Goal: Task Accomplishment & Management: Use online tool/utility

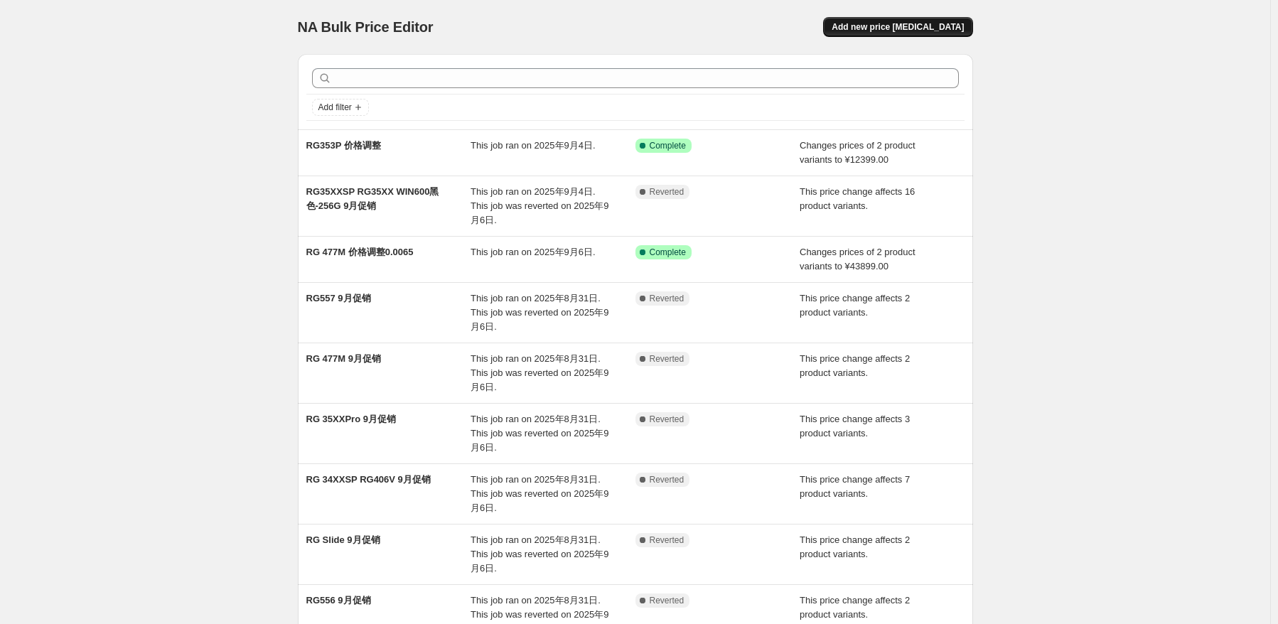
click at [927, 26] on span "Add new price [MEDICAL_DATA]" at bounding box center [898, 26] width 132 height 11
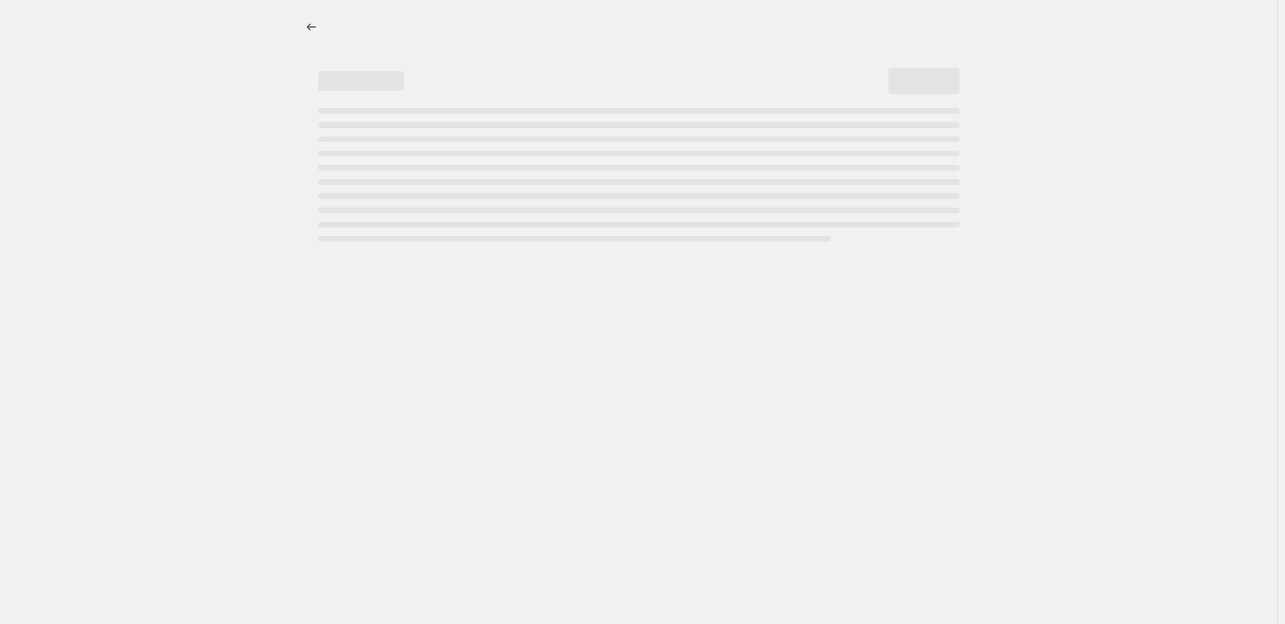
select select "percentage"
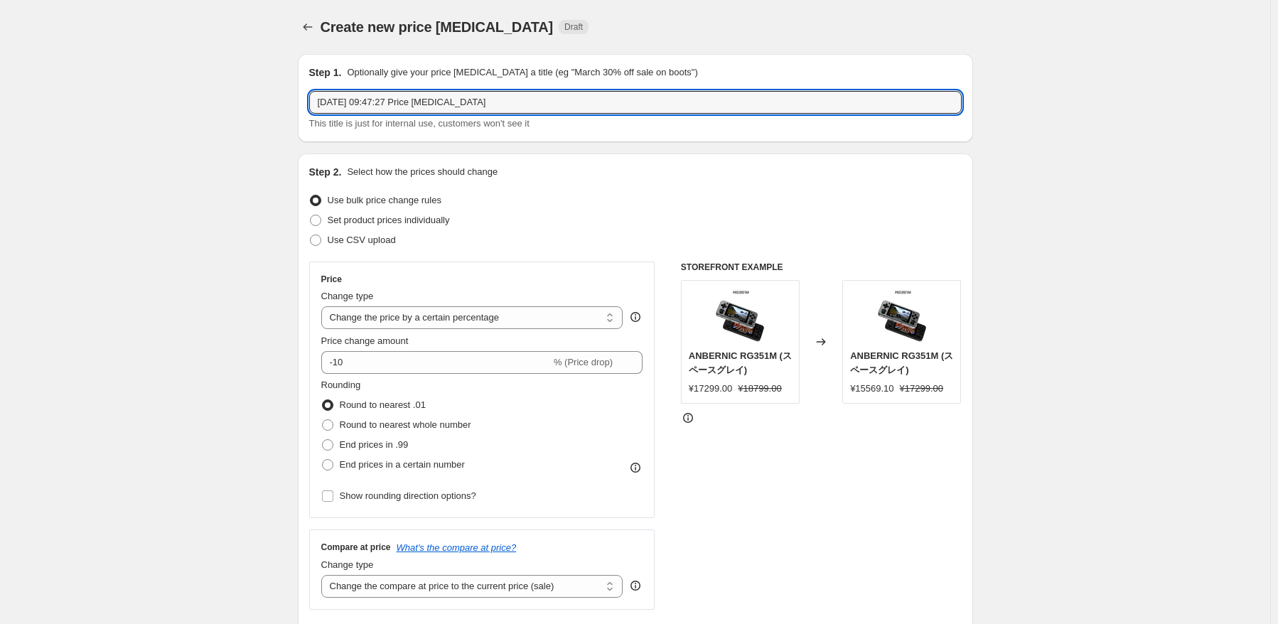
drag, startPoint x: 529, startPoint y: 103, endPoint x: 242, endPoint y: 103, distance: 286.4
type input "r"
type input "RG Slide 价格调整 0.0066"
click at [490, 330] on div "Price Change type Change the price to a certain amount Change the price by a ce…" at bounding box center [482, 390] width 322 height 232
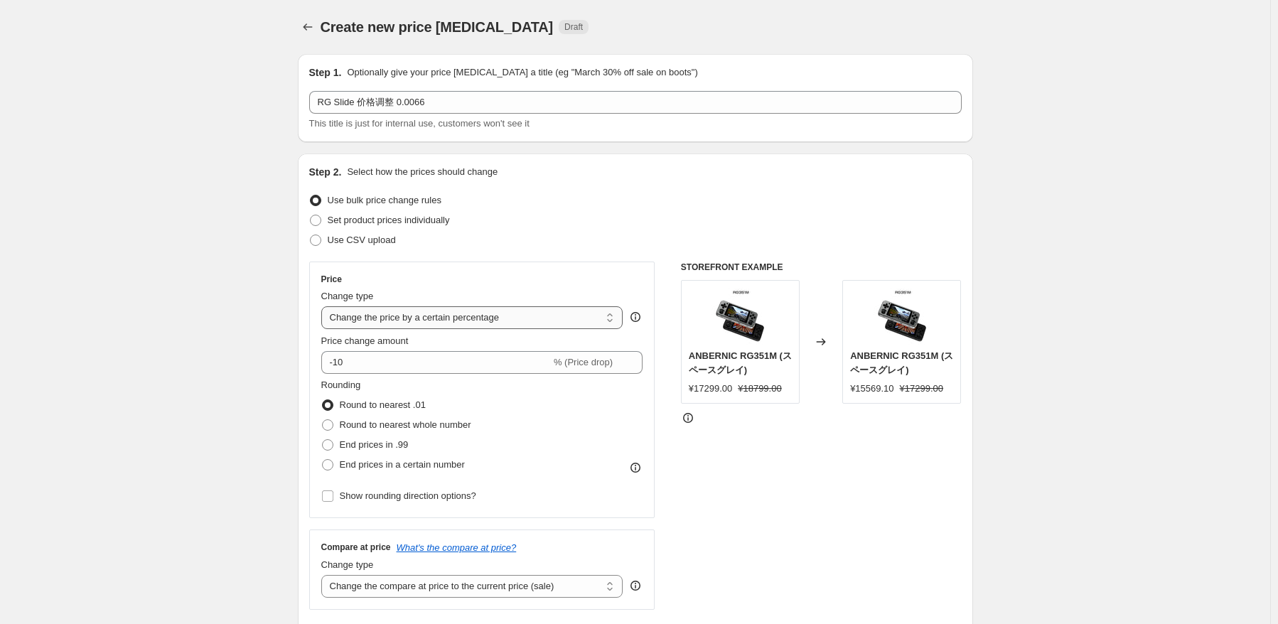
click at [490, 327] on select "Change the price to a certain amount Change the price by a certain amount Chang…" at bounding box center [472, 317] width 302 height 23
select select "by"
click at [324, 306] on select "Change the price to a certain amount Change the price by a certain amount Chang…" at bounding box center [472, 317] width 302 height 23
type input "-10.00"
drag, startPoint x: 520, startPoint y: 321, endPoint x: 519, endPoint y: 328, distance: 7.1
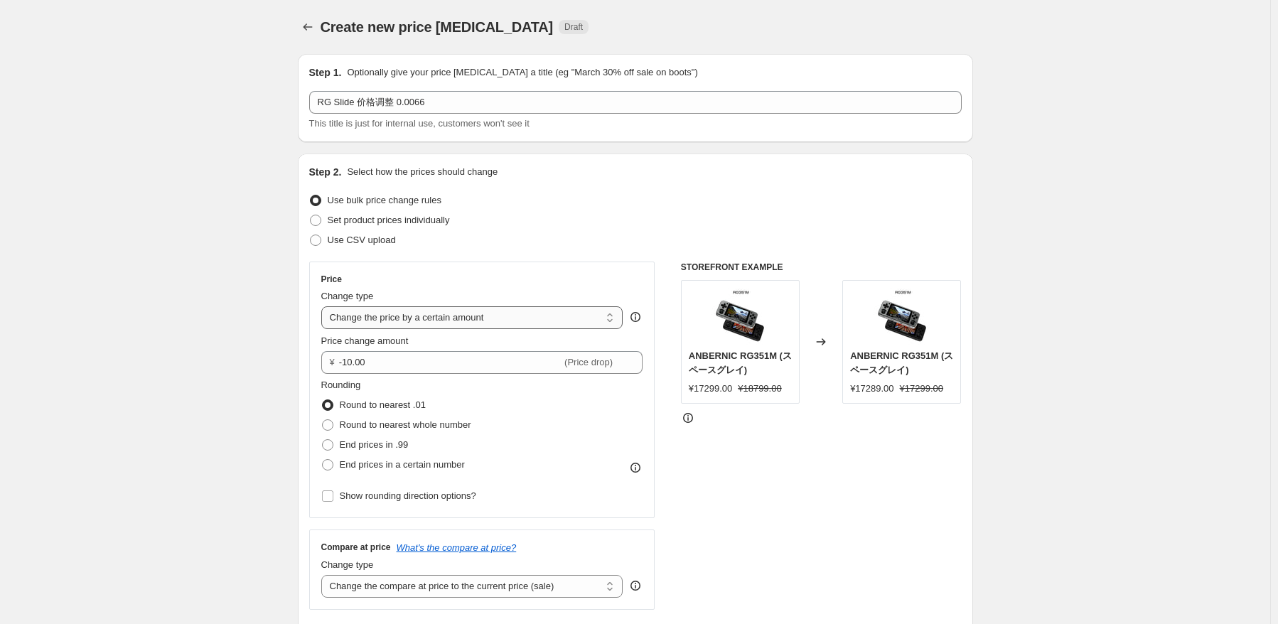
click at [520, 322] on select "Change the price to a certain amount Change the price by a certain amount Chang…" at bounding box center [472, 317] width 302 height 23
click at [324, 306] on select "Change the price to a certain amount Change the price by a certain amount Chang…" at bounding box center [472, 317] width 302 height 23
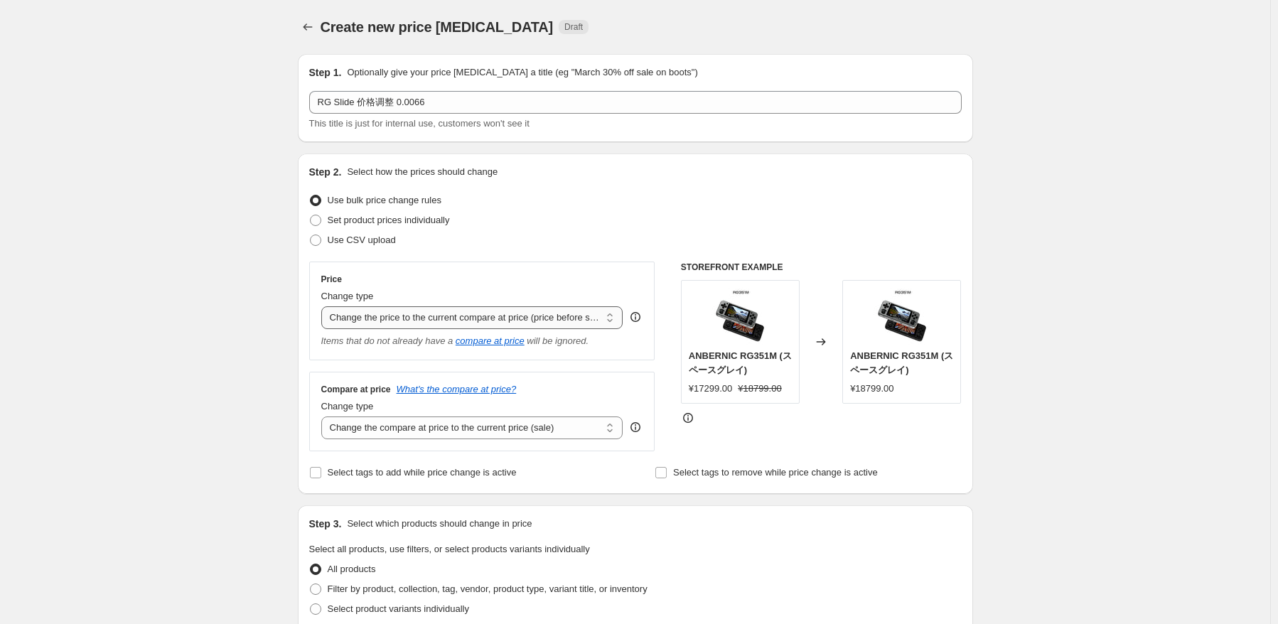
click at [515, 329] on select "Change the price to a certain amount Change the price by a certain amount Chang…" at bounding box center [472, 317] width 302 height 23
click at [324, 306] on select "Change the price to a certain amount Change the price by a certain amount Chang…" at bounding box center [472, 317] width 302 height 23
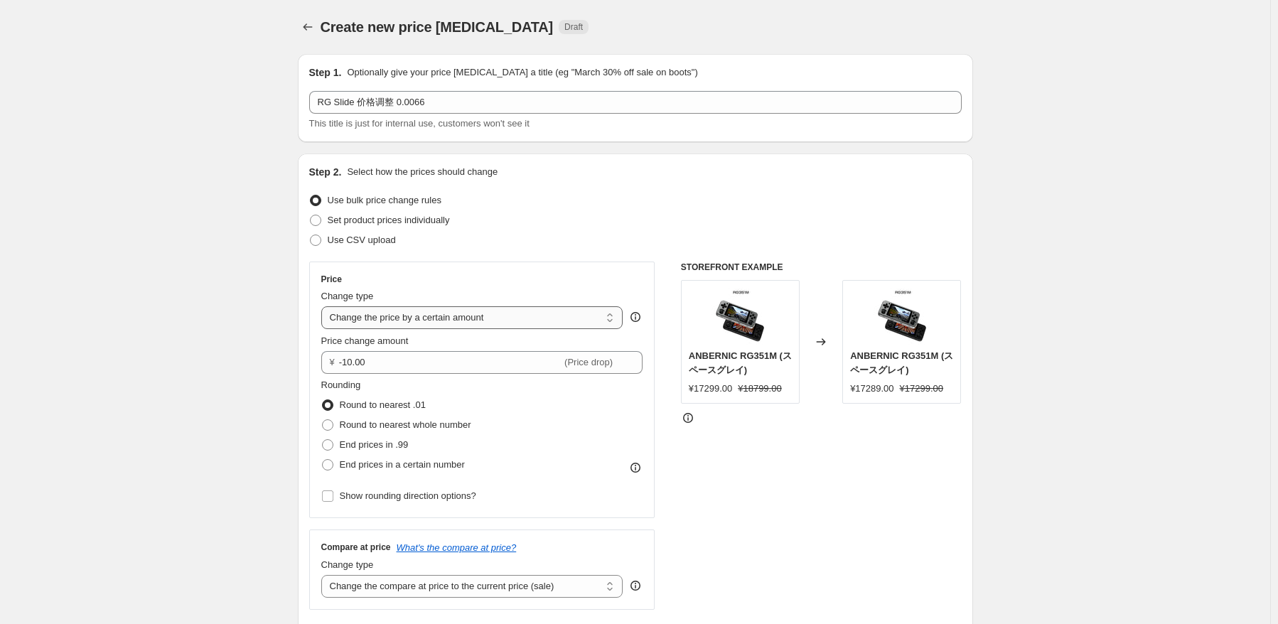
click at [520, 323] on select "Change the price to a certain amount Change the price by a certain amount Chang…" at bounding box center [472, 317] width 302 height 23
click at [324, 306] on select "Change the price to a certain amount Change the price by a certain amount Chang…" at bounding box center [472, 317] width 302 height 23
click at [515, 326] on select "Change the price to a certain amount Change the price by a certain amount Chang…" at bounding box center [472, 317] width 302 height 23
click at [324, 306] on select "Change the price to a certain amount Change the price by a certain amount Chang…" at bounding box center [472, 317] width 302 height 23
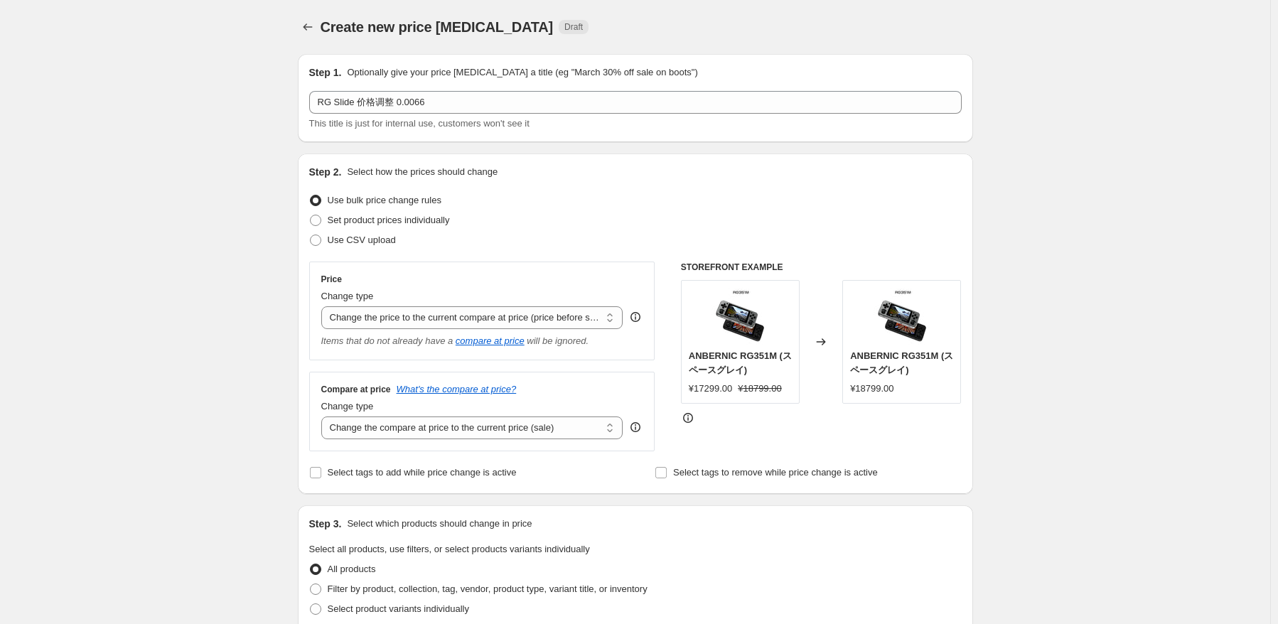
drag, startPoint x: 520, startPoint y: 316, endPoint x: 522, endPoint y: 329, distance: 13.6
click at [522, 329] on div "Price Change type Change the price to a certain amount Change the price by a ce…" at bounding box center [482, 311] width 322 height 75
click at [324, 306] on select "Change the price to a certain amount Change the price by a certain amount Chang…" at bounding box center [472, 317] width 302 height 23
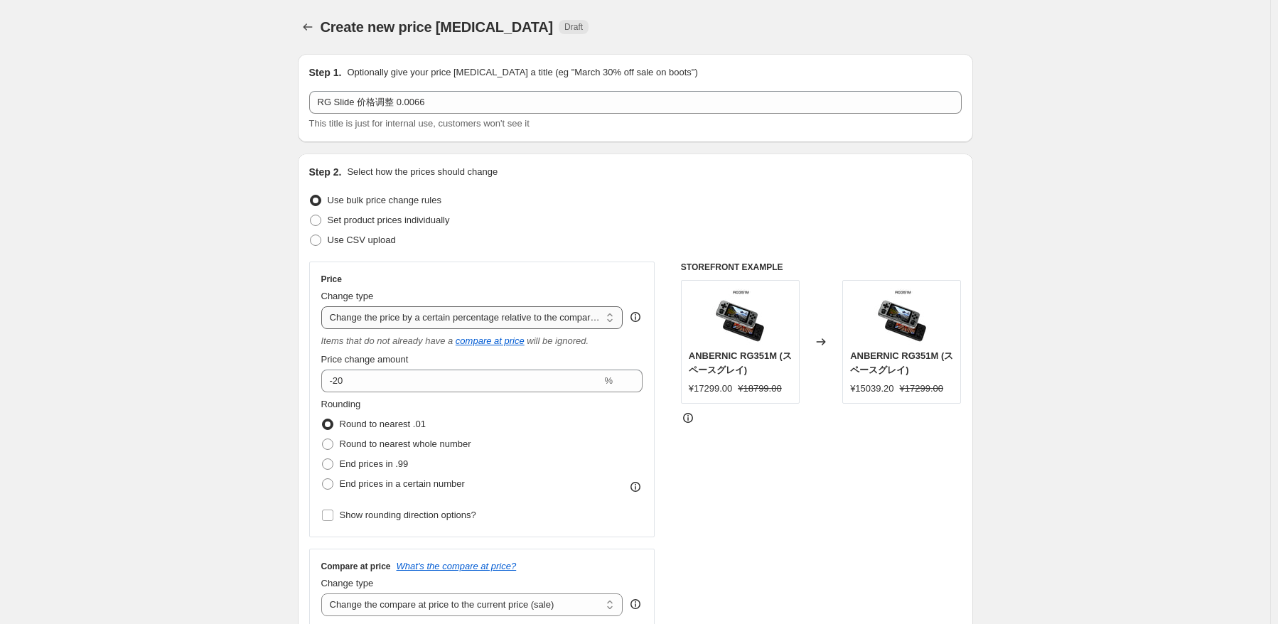
click at [511, 321] on select "Change the price to a certain amount Change the price by a certain amount Chang…" at bounding box center [472, 317] width 302 height 23
select select "by"
click at [324, 306] on select "Change the price to a certain amount Change the price by a certain amount Chang…" at bounding box center [472, 317] width 302 height 23
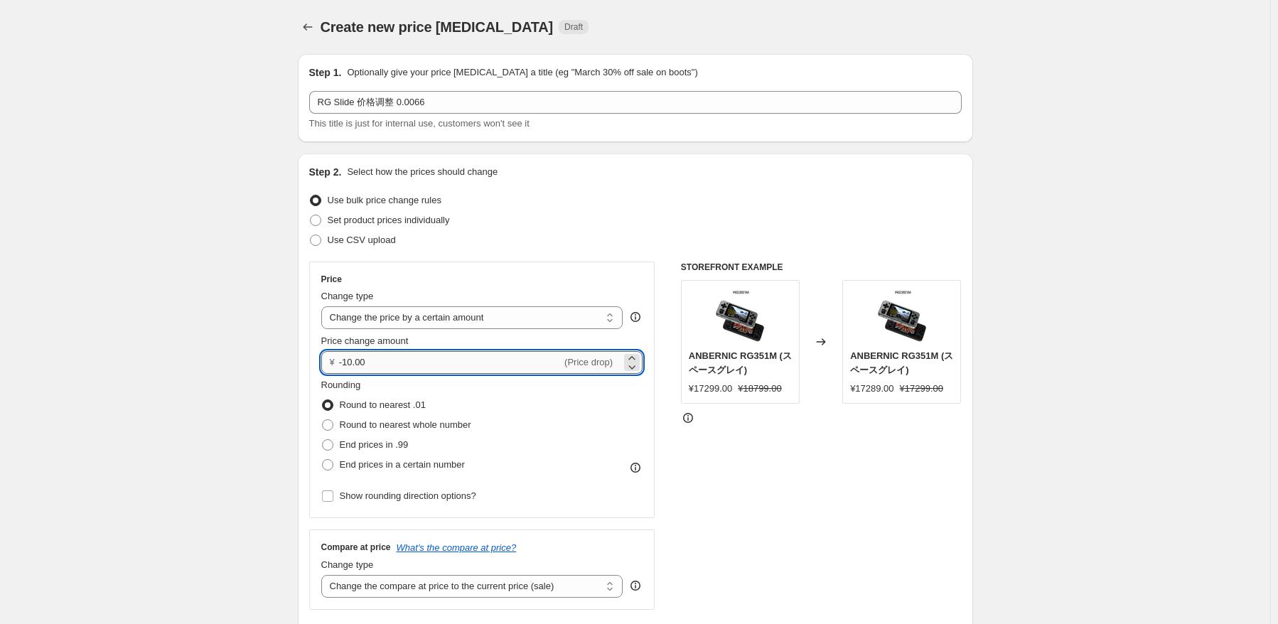
click at [435, 358] on input "-10.00" at bounding box center [450, 362] width 222 height 23
type input "-1"
type input "-39.00"
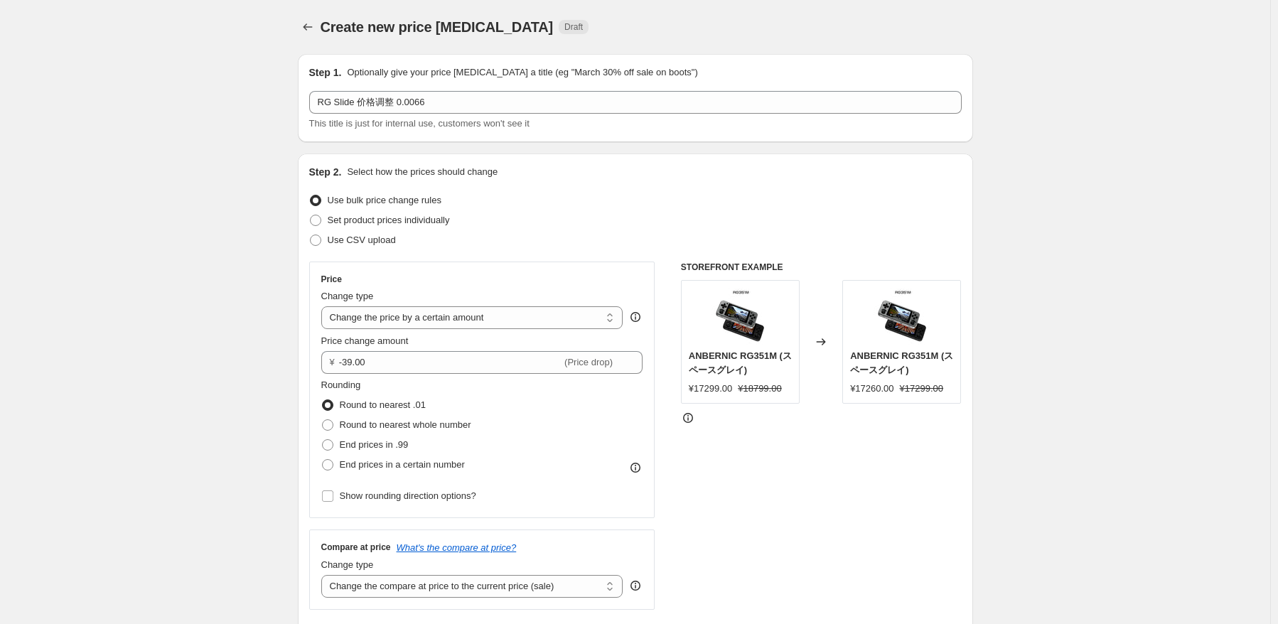
click at [579, 480] on div "Rounding Round to nearest .01 Round to nearest whole number End prices in .99 E…" at bounding box center [482, 442] width 322 height 128
click at [448, 427] on span "Round to nearest whole number" at bounding box center [405, 424] width 131 height 11
click at [323, 420] on input "Round to nearest whole number" at bounding box center [322, 419] width 1 height 1
radio input "true"
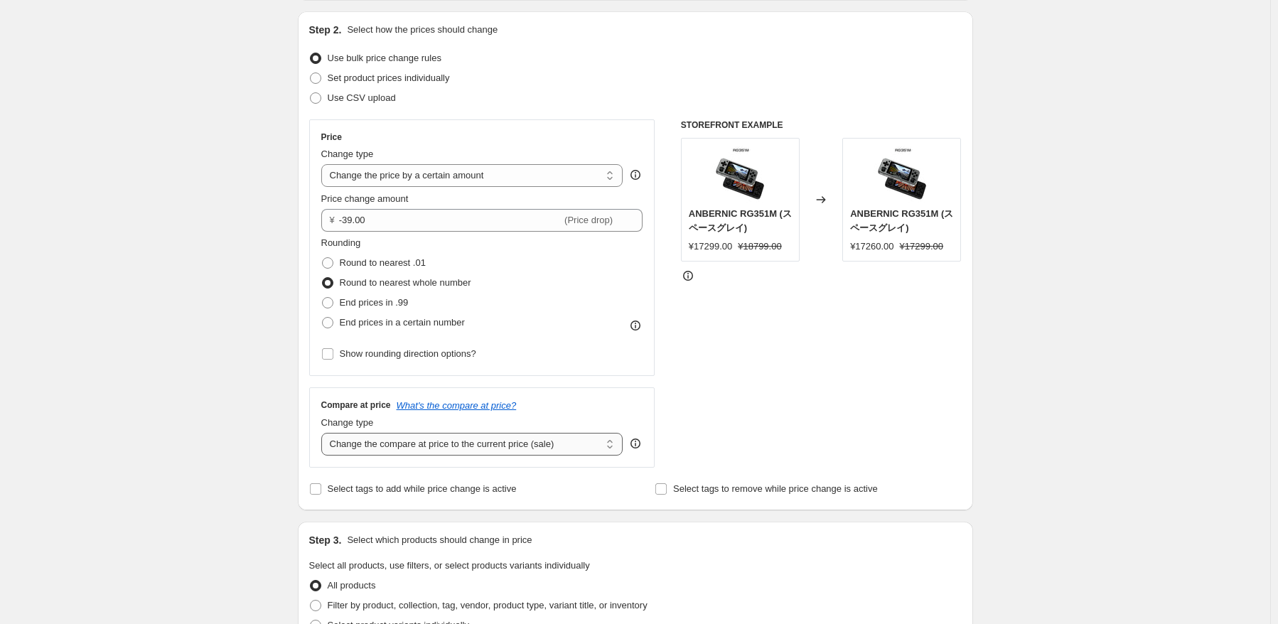
drag, startPoint x: 493, startPoint y: 444, endPoint x: 492, endPoint y: 453, distance: 10.1
click at [493, 444] on select "Change the compare at price to the current price (sale) Change the compare at p…" at bounding box center [472, 444] width 302 height 23
select select "no_change"
click at [324, 433] on select "Change the compare at price to the current price (sale) Change the compare at p…" at bounding box center [472, 444] width 302 height 23
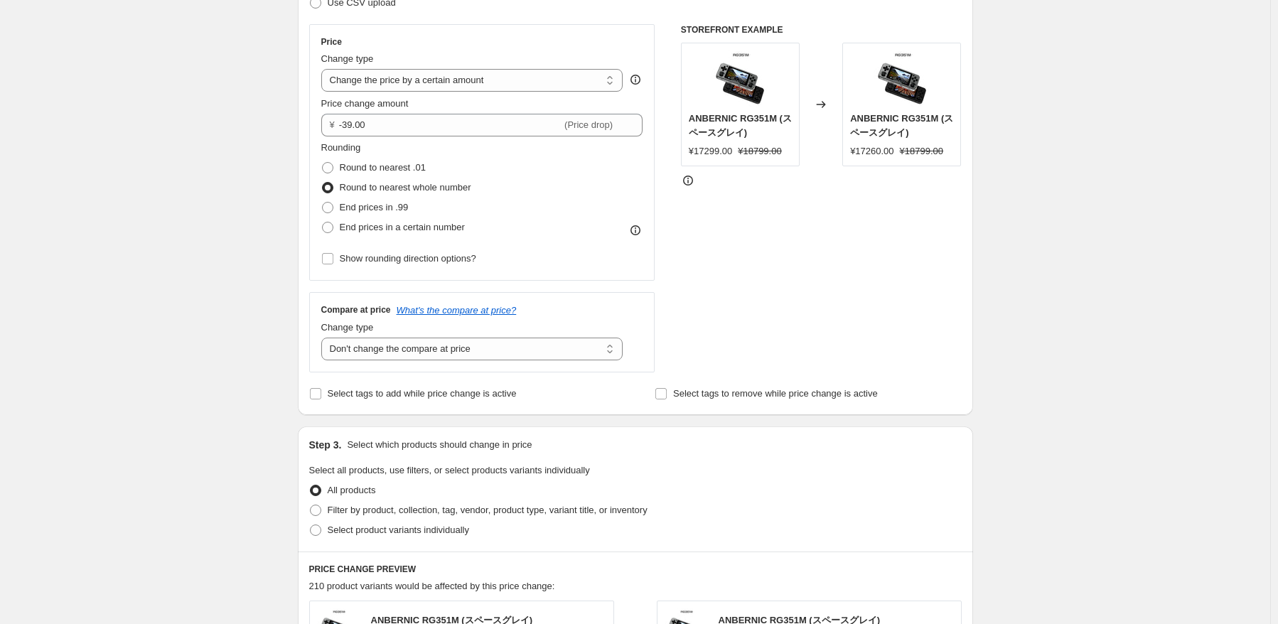
scroll to position [213, 0]
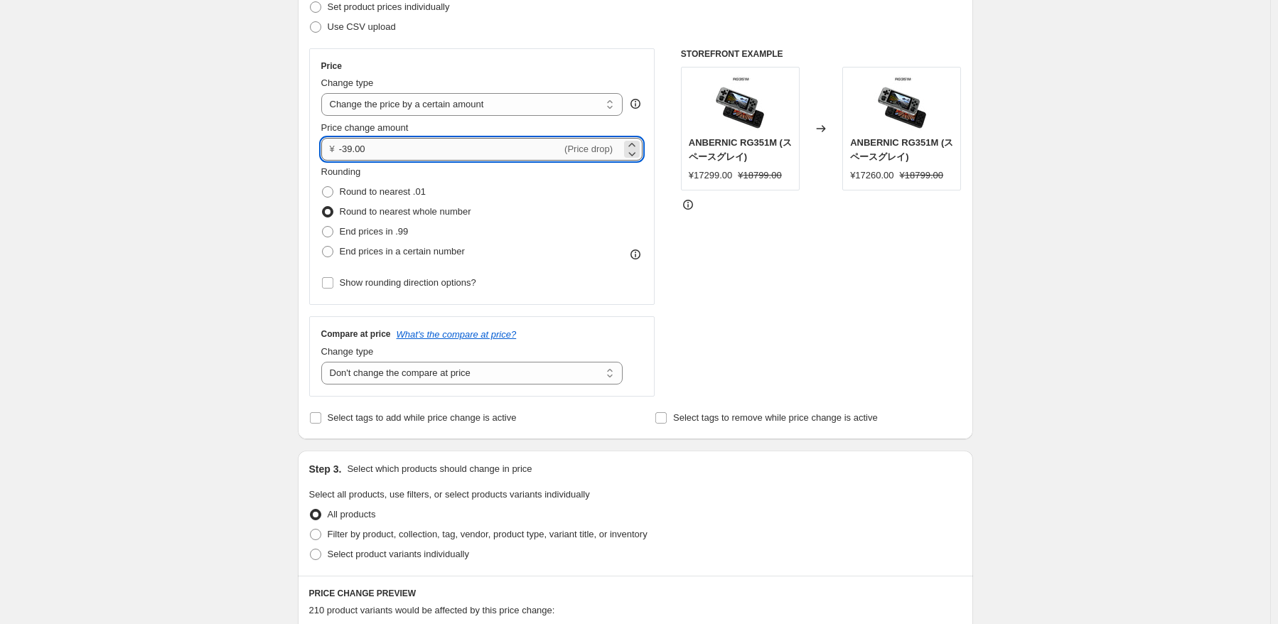
click at [408, 155] on input "-39.00" at bounding box center [450, 149] width 222 height 23
click at [530, 104] on select "Change the price to a certain amount Change the price by a certain amount Chang…" at bounding box center [472, 104] width 302 height 23
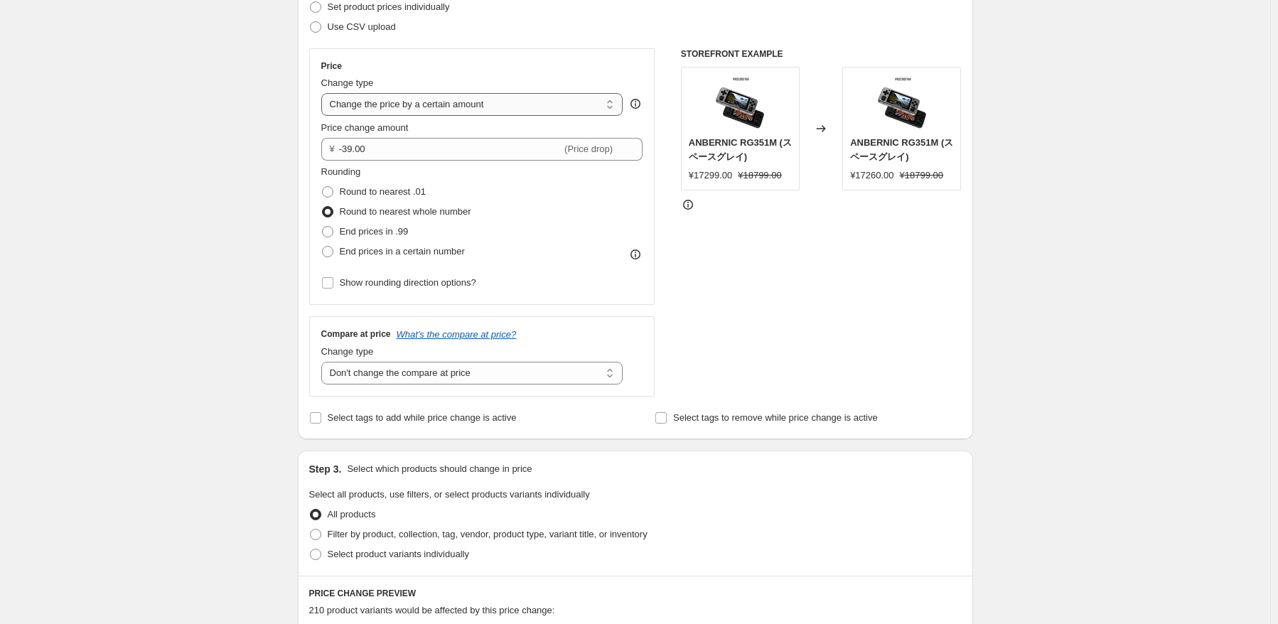
select select "percentage"
click at [324, 93] on select "Change the price to a certain amount Change the price by a certain amount Chang…" at bounding box center [472, 104] width 302 height 23
click at [489, 118] on div "Price Change type Change the price to a certain amount Change the price by a ce…" at bounding box center [482, 176] width 322 height 232
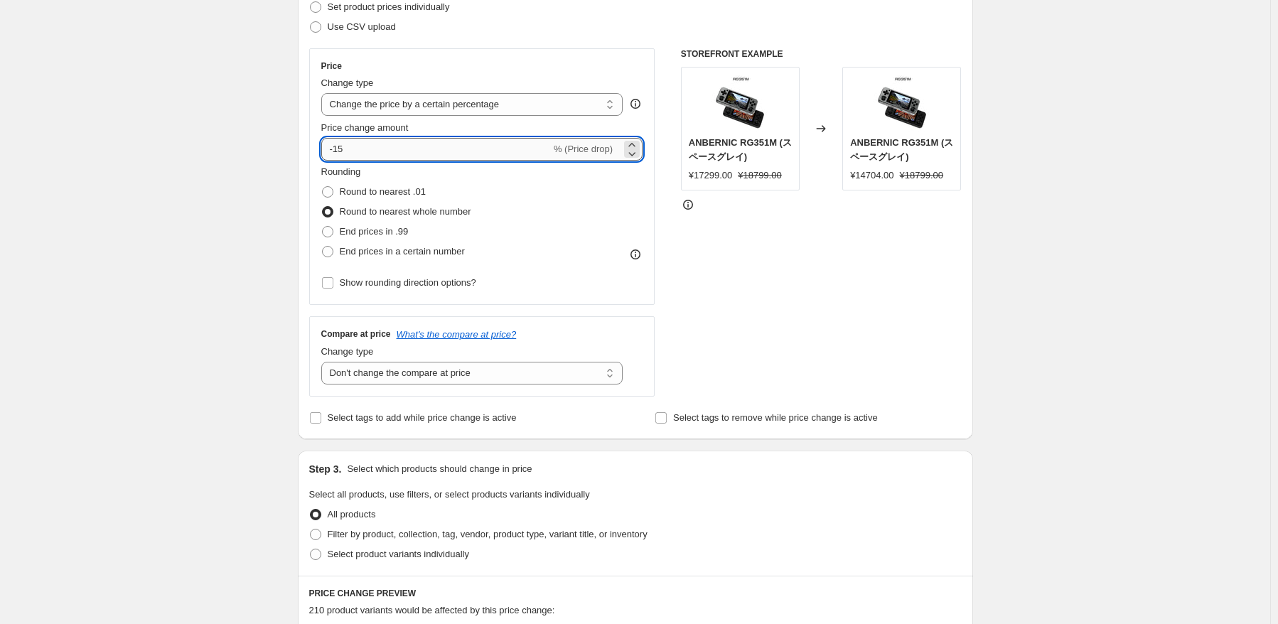
click at [418, 160] on input "-15" at bounding box center [436, 149] width 230 height 23
type input "-1"
type input "-100"
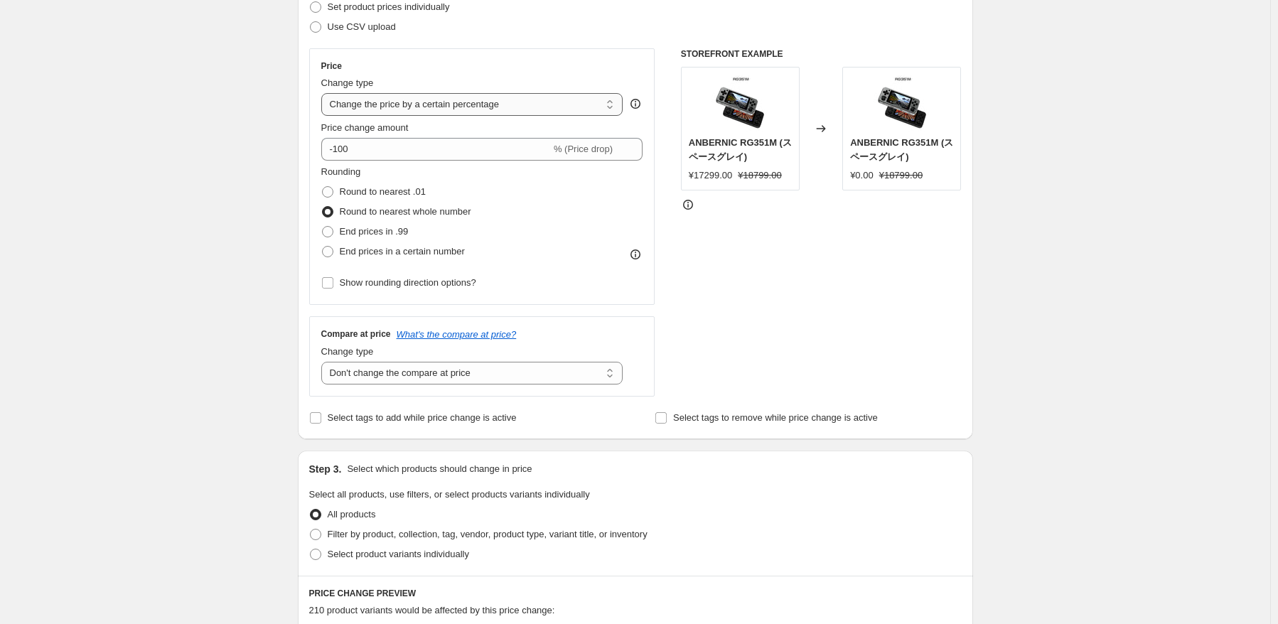
click at [541, 110] on select "Change the price to a certain amount Change the price by a certain amount Chang…" at bounding box center [472, 104] width 302 height 23
select select "to"
click at [324, 93] on select "Change the price to a certain amount Change the price by a certain amount Chang…" at bounding box center [472, 104] width 302 height 23
type input "80.00"
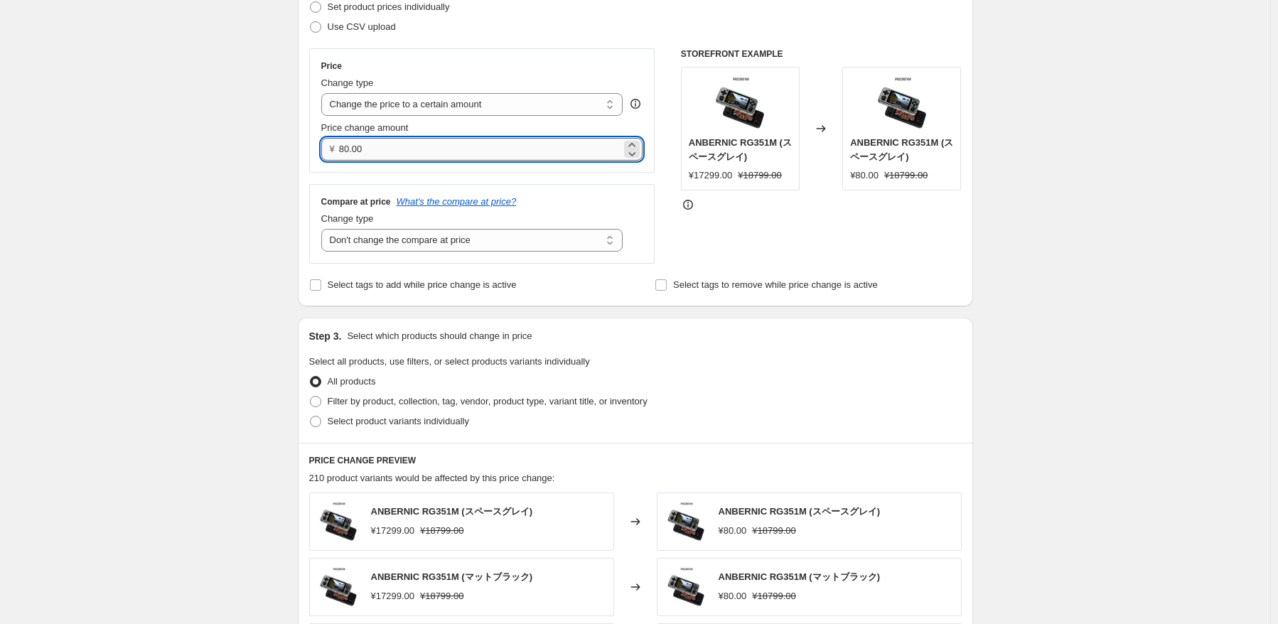
click at [451, 154] on input "80.00" at bounding box center [480, 149] width 282 height 23
drag, startPoint x: 445, startPoint y: 98, endPoint x: 455, endPoint y: 114, distance: 19.1
click at [446, 102] on select "Change the price to a certain amount Change the price by a certain amount Chang…" at bounding box center [472, 104] width 302 height 23
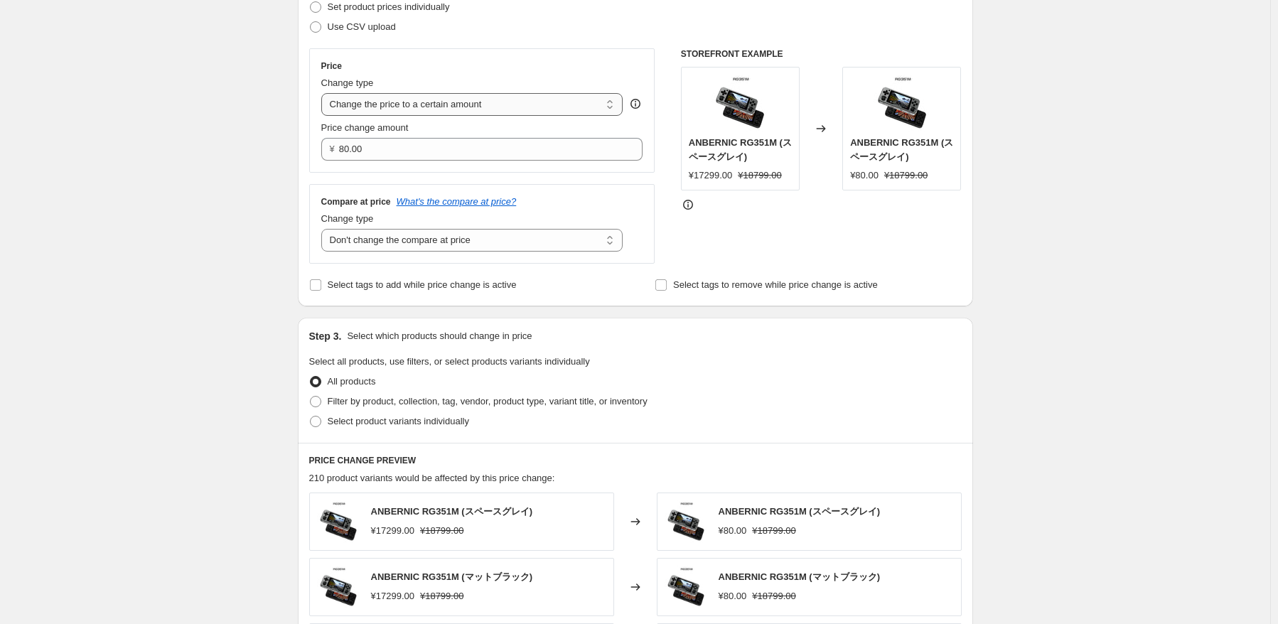
select select "by"
click at [324, 93] on select "Change the price to a certain amount Change the price by a certain amount Chang…" at bounding box center [472, 104] width 302 height 23
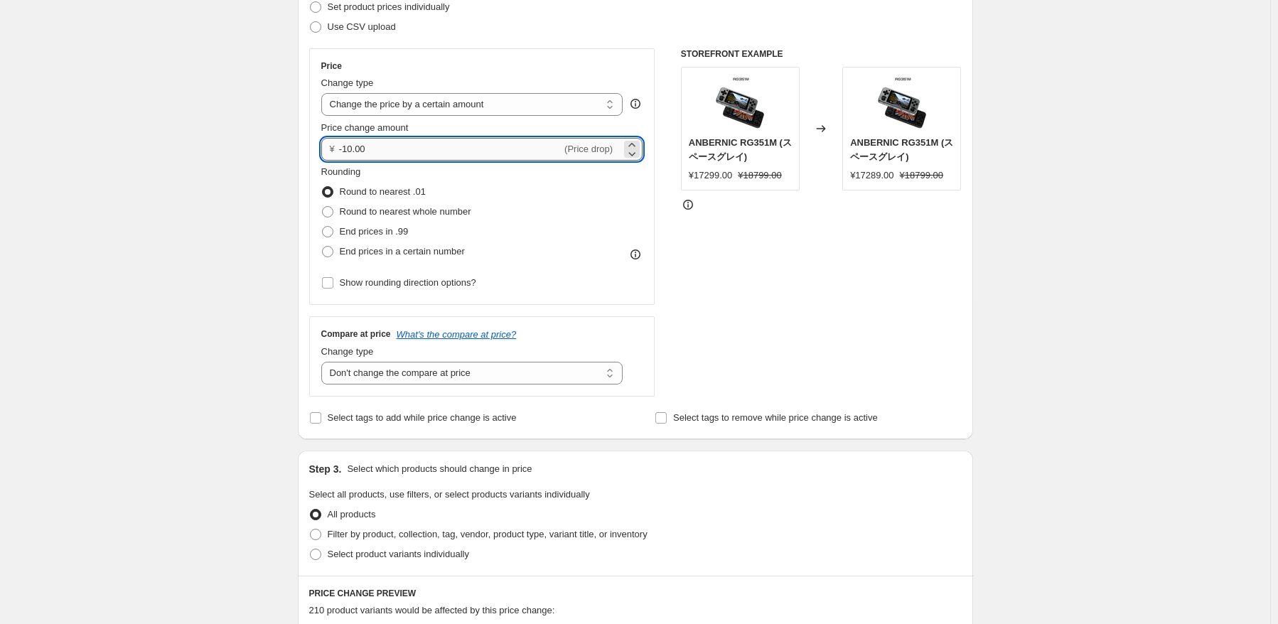
click at [415, 149] on input "-10.00" at bounding box center [450, 149] width 222 height 23
type input "-1"
type input "-3000.00"
click at [709, 358] on div "STOREFRONT EXAMPLE ANBERNIC RG351M (スペースグレイ) ¥17299.00 ¥18799.00 Changed to ANB…" at bounding box center [821, 222] width 281 height 348
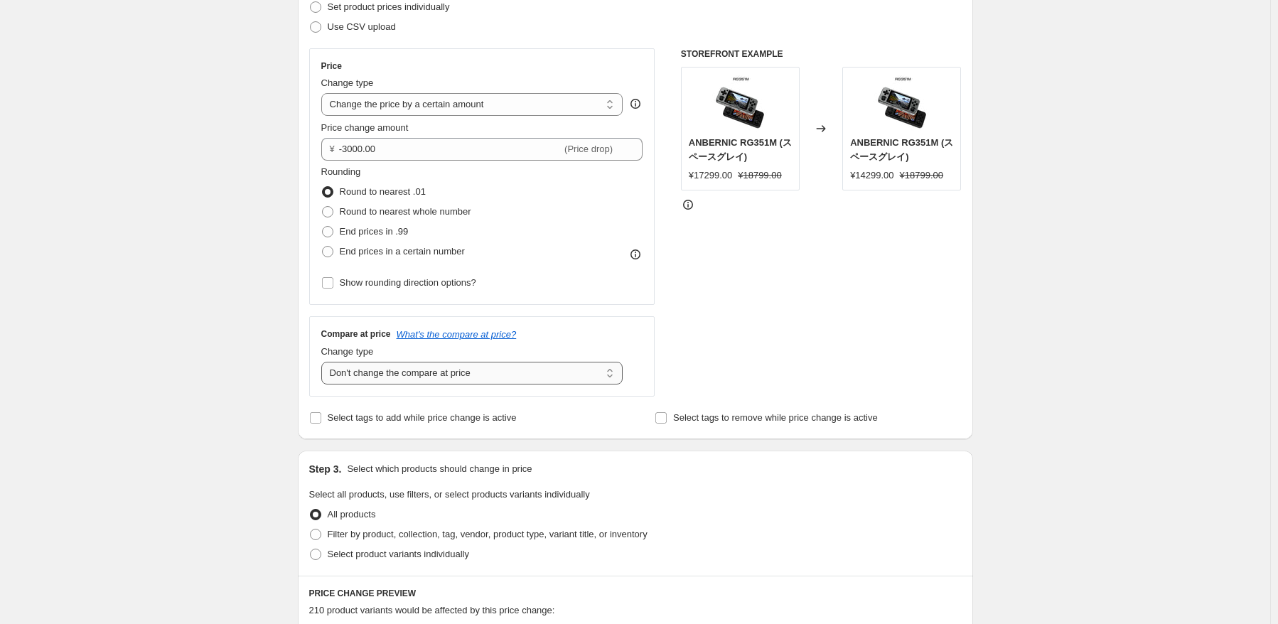
click at [476, 376] on select "Change the compare at price to the current price (sale) Change the compare at p…" at bounding box center [472, 373] width 302 height 23
click at [324, 362] on select "Change the compare at price to the current price (sale) Change the compare at p…" at bounding box center [472, 373] width 302 height 23
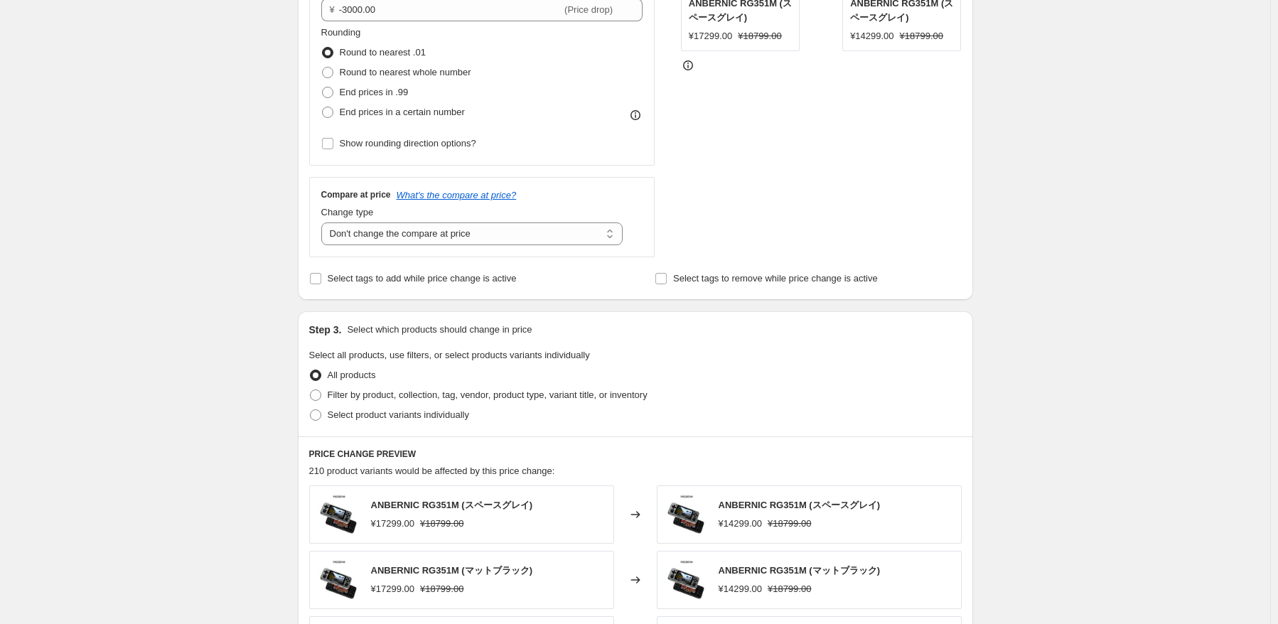
scroll to position [355, 0]
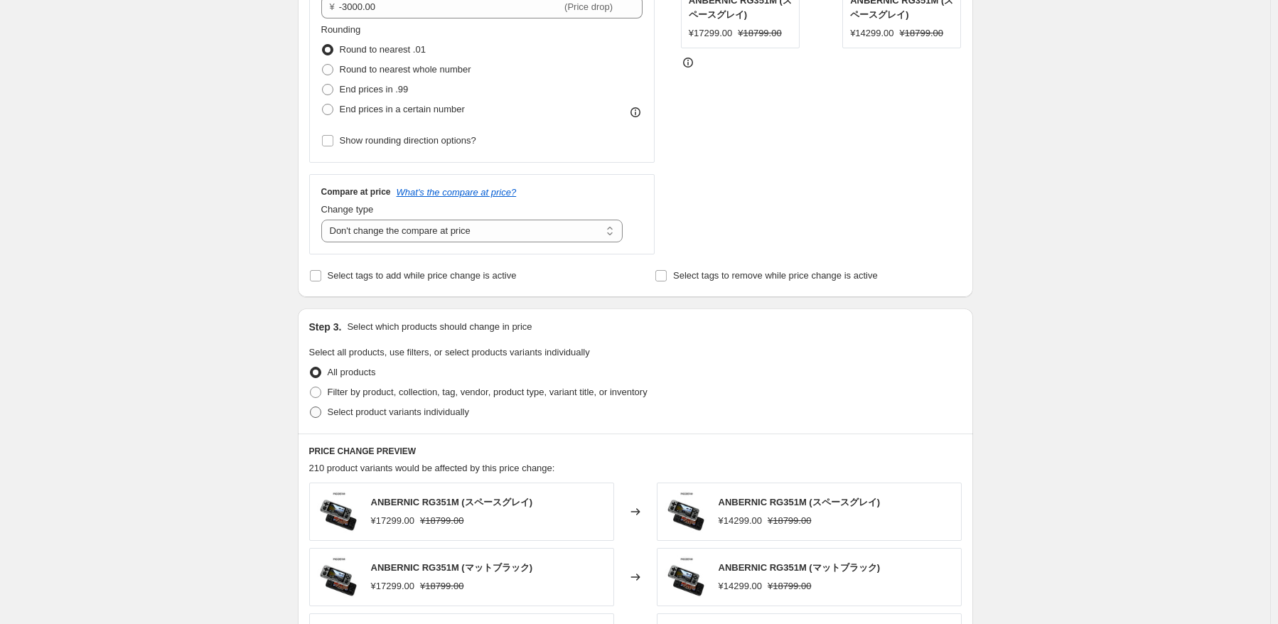
click at [393, 417] on span "Select product variants individually" at bounding box center [398, 412] width 141 height 11
click at [311, 407] on input "Select product variants individually" at bounding box center [310, 407] width 1 height 1
radio input "true"
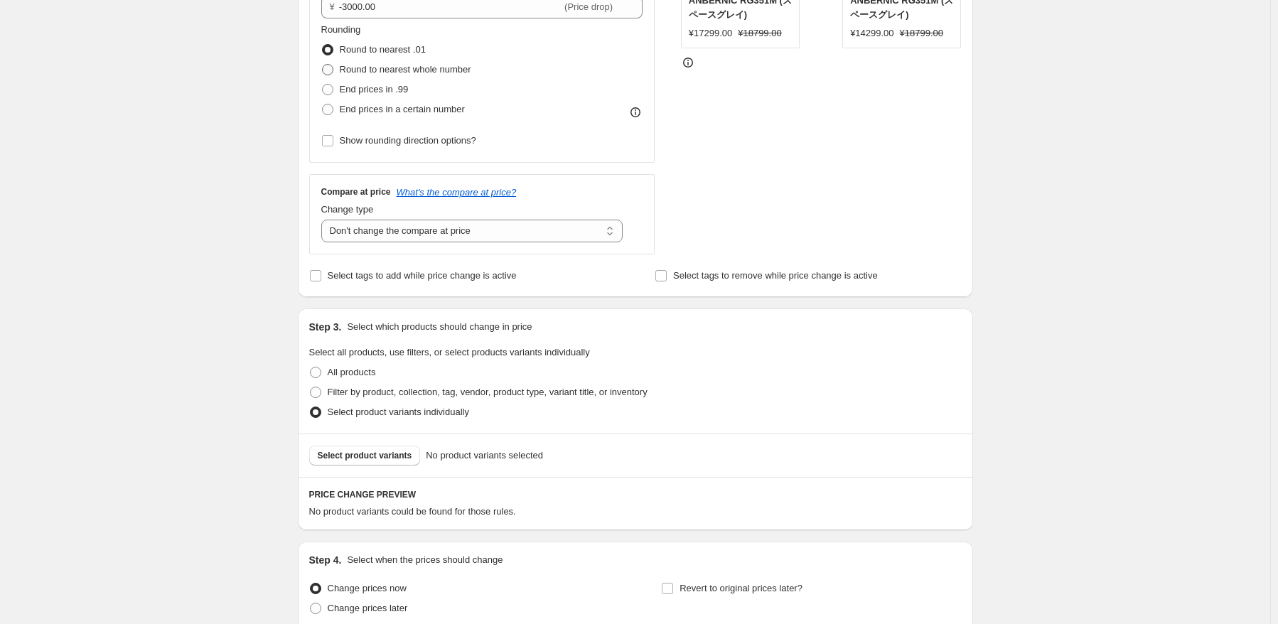
click at [429, 79] on label "Round to nearest whole number" at bounding box center [396, 70] width 150 height 20
click at [323, 65] on input "Round to nearest whole number" at bounding box center [322, 64] width 1 height 1
radio input "true"
click at [382, 463] on button "Select product variants" at bounding box center [365, 456] width 112 height 20
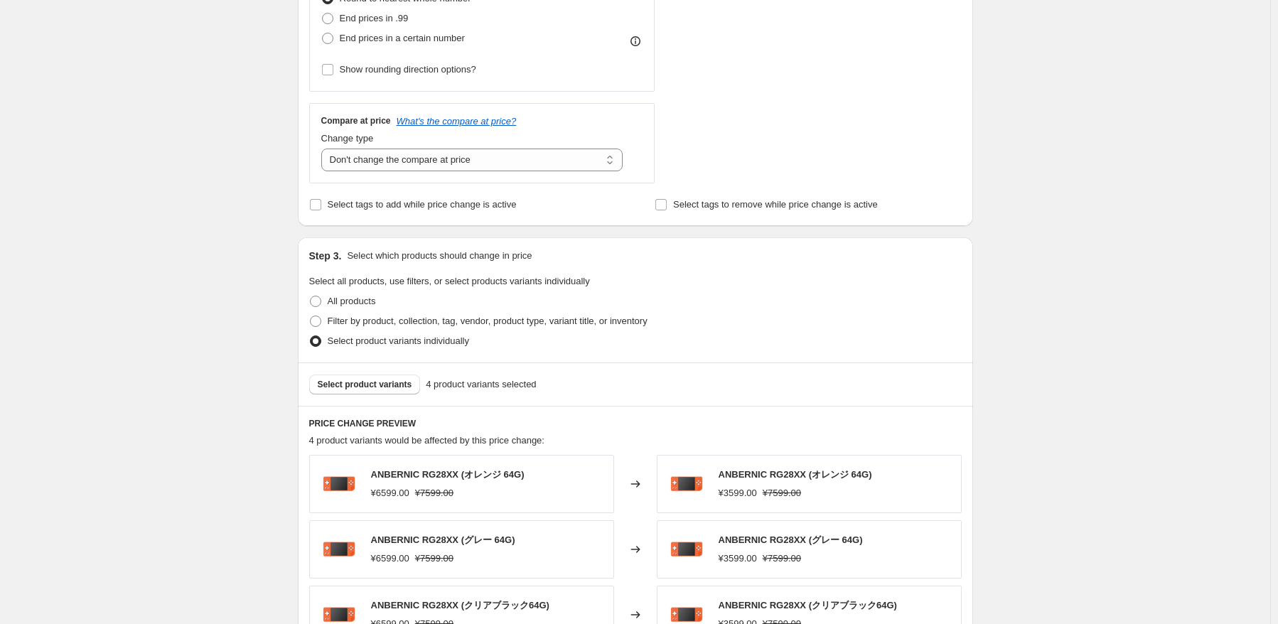
scroll to position [213, 0]
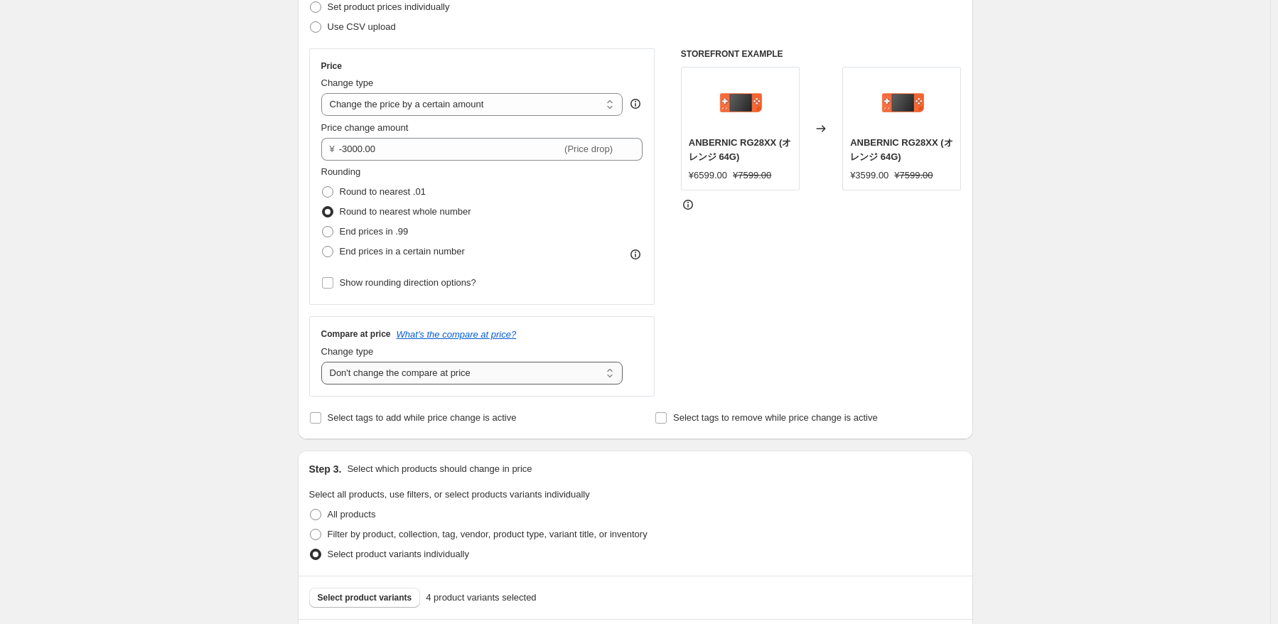
click at [397, 374] on select "Change the compare at price to the current price (sale) Change the compare at p…" at bounding box center [472, 373] width 302 height 23
click at [324, 362] on select "Change the compare at price to the current price (sale) Change the compare at p…" at bounding box center [472, 373] width 302 height 23
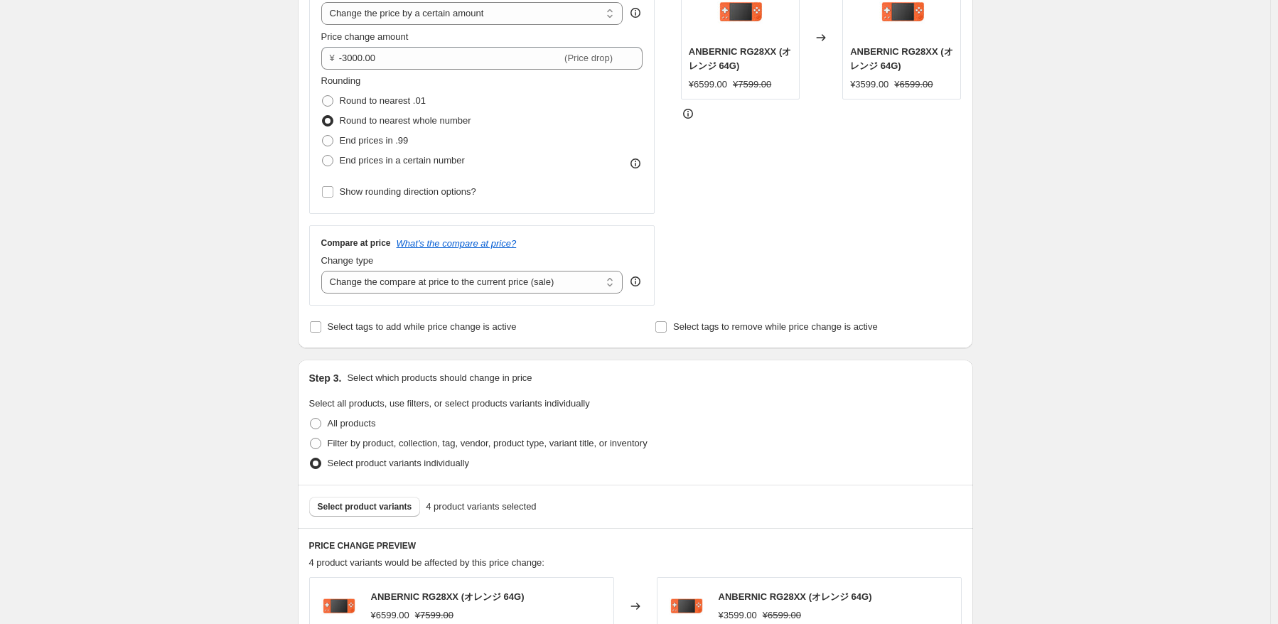
scroll to position [426, 0]
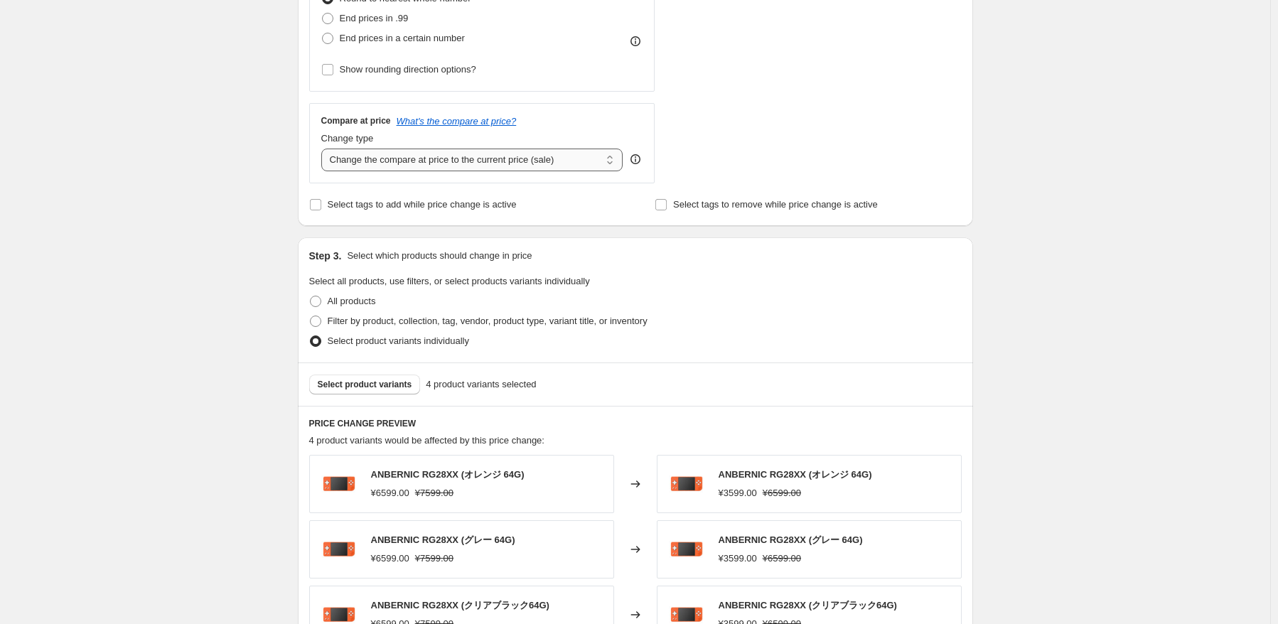
click at [431, 161] on select "Change the compare at price to the current price (sale) Change the compare at p…" at bounding box center [472, 160] width 302 height 23
select select "no_change"
click at [324, 149] on select "Change the compare at price to the current price (sale) Change the compare at p…" at bounding box center [472, 160] width 302 height 23
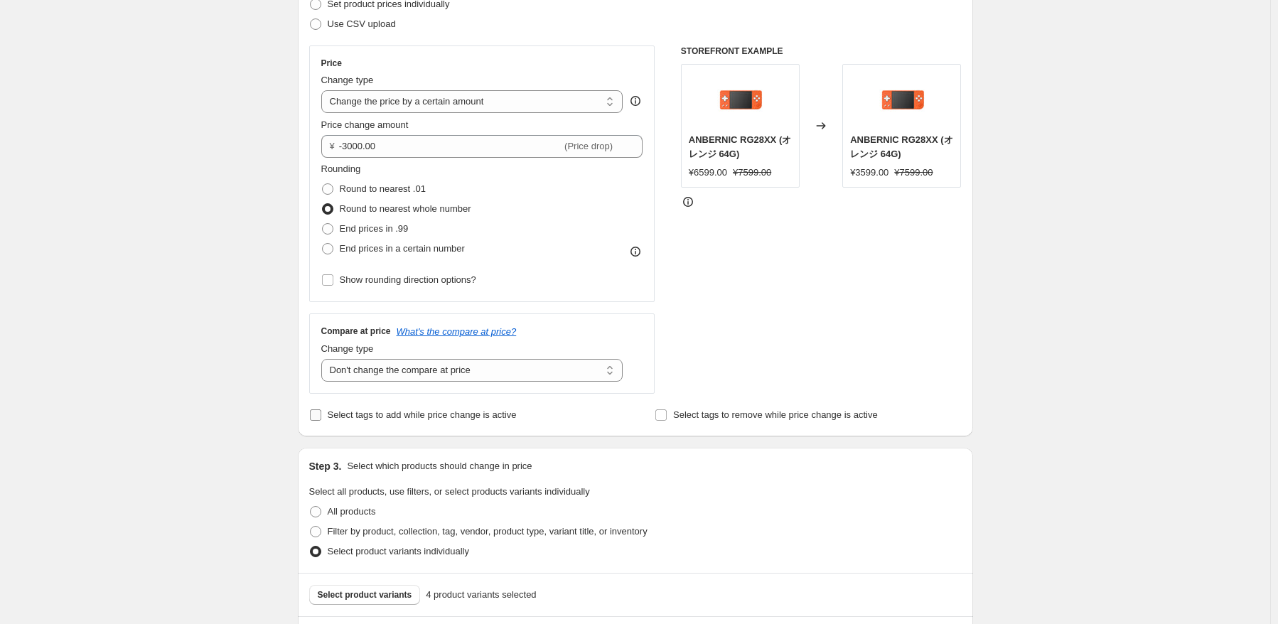
scroll to position [213, 0]
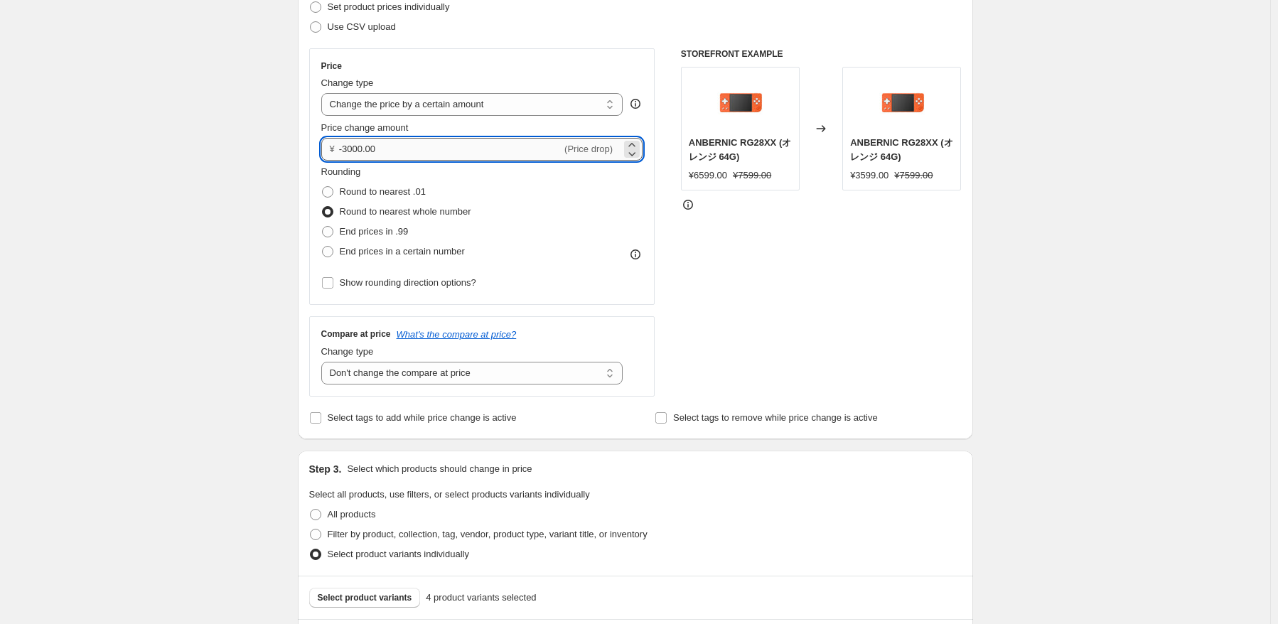
click at [390, 149] on input "-3000.00" at bounding box center [450, 149] width 222 height 23
type input "-3"
click at [395, 153] on input "0.00" at bounding box center [480, 149] width 282 height 23
type input "0"
type input "-2000.00"
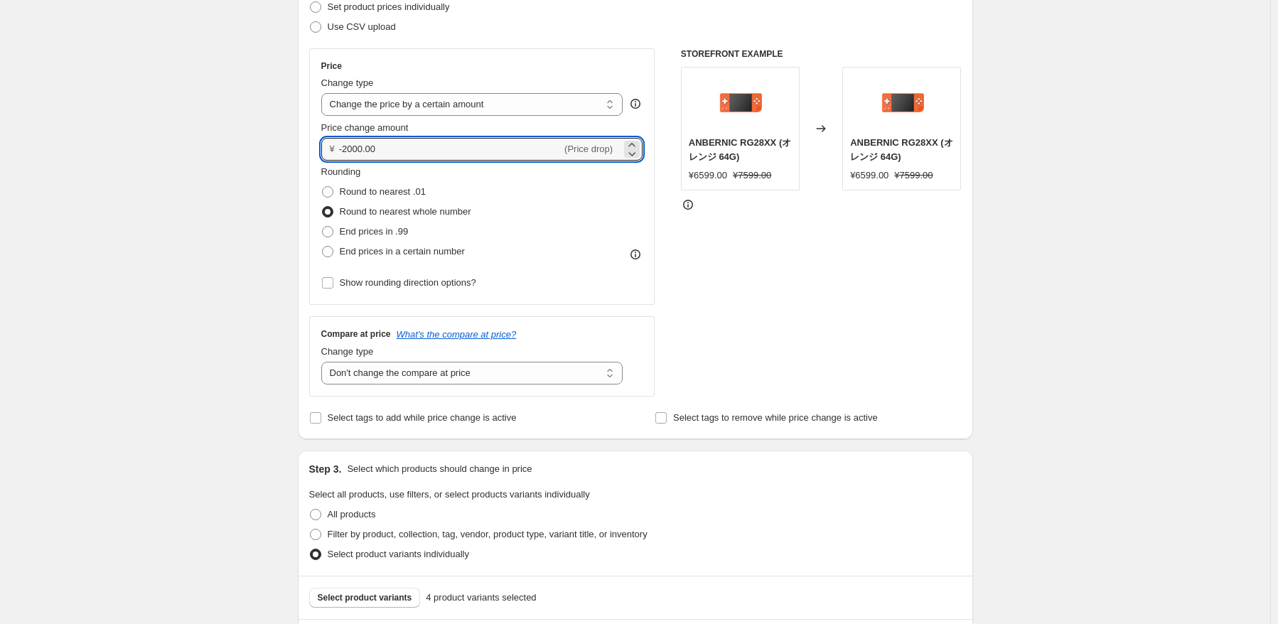
click at [549, 254] on div "Rounding Round to nearest .01 Round to nearest whole number End prices in .99 E…" at bounding box center [482, 213] width 322 height 97
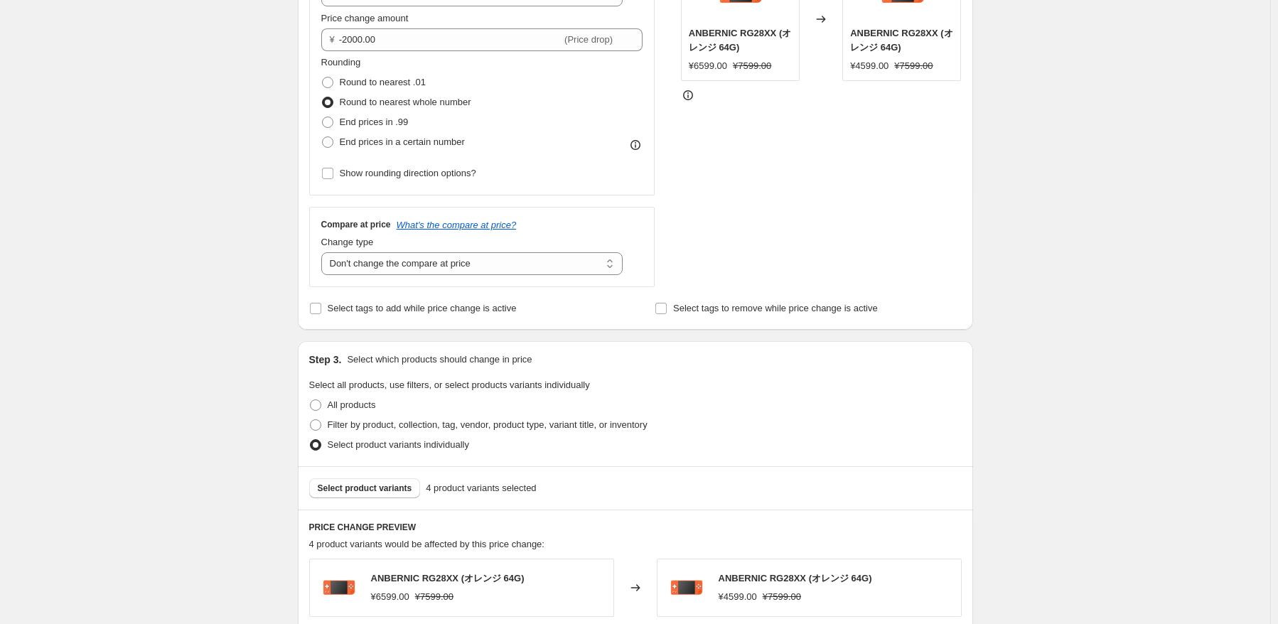
scroll to position [426, 0]
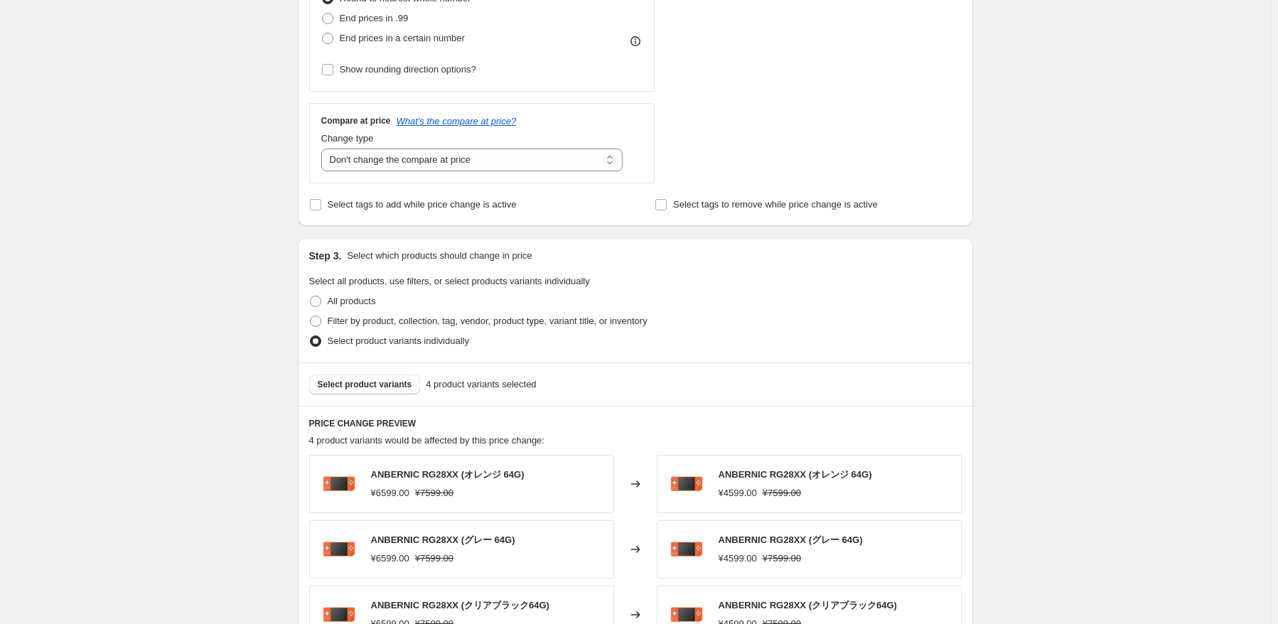
click at [944, 345] on div "Select product variants individually" at bounding box center [635, 341] width 652 height 20
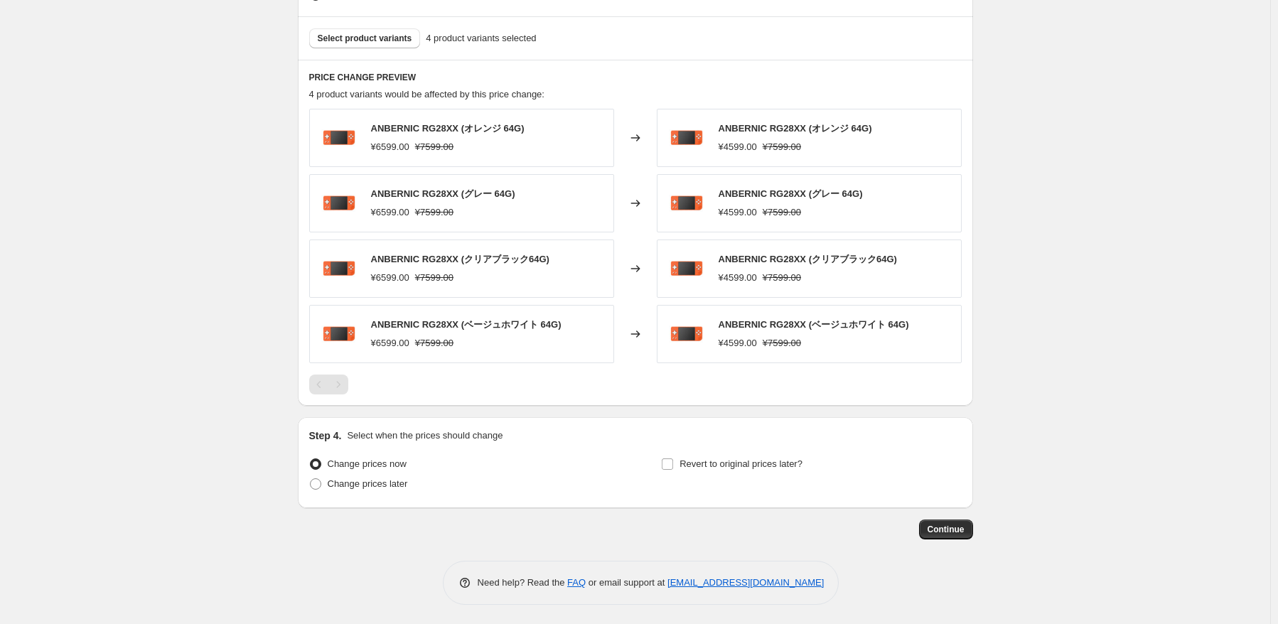
scroll to position [773, 0]
click at [404, 483] on span "Change prices later" at bounding box center [368, 483] width 80 height 11
click at [311, 478] on input "Change prices later" at bounding box center [310, 478] width 1 height 1
radio input "true"
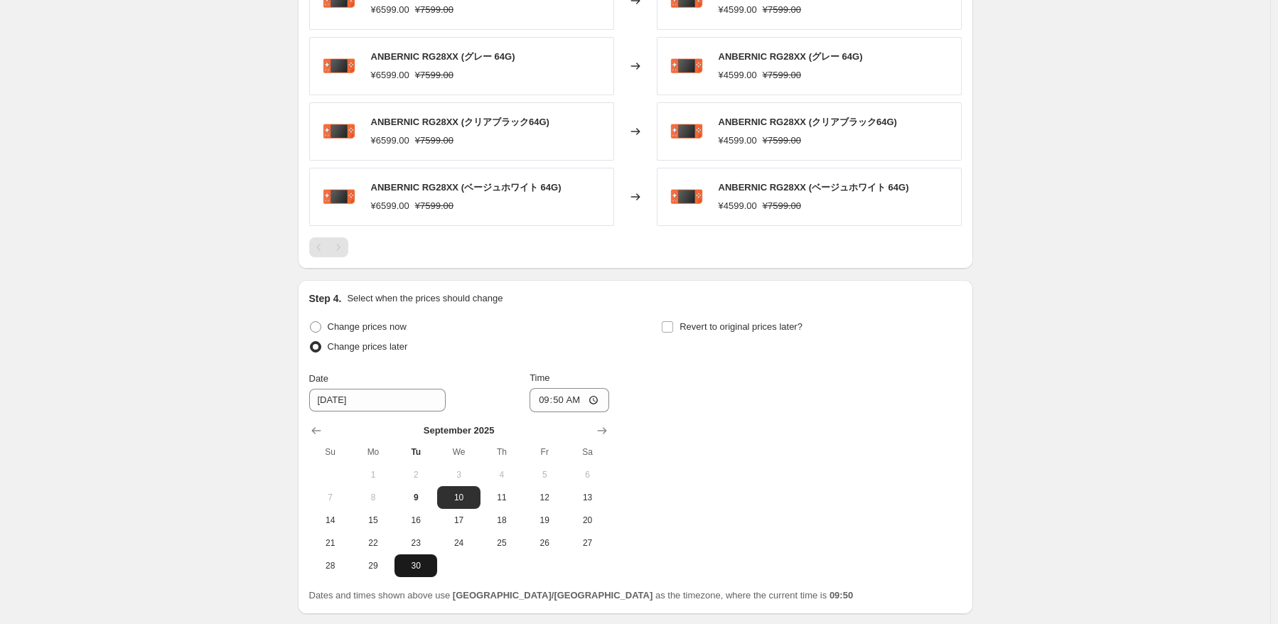
scroll to position [915, 0]
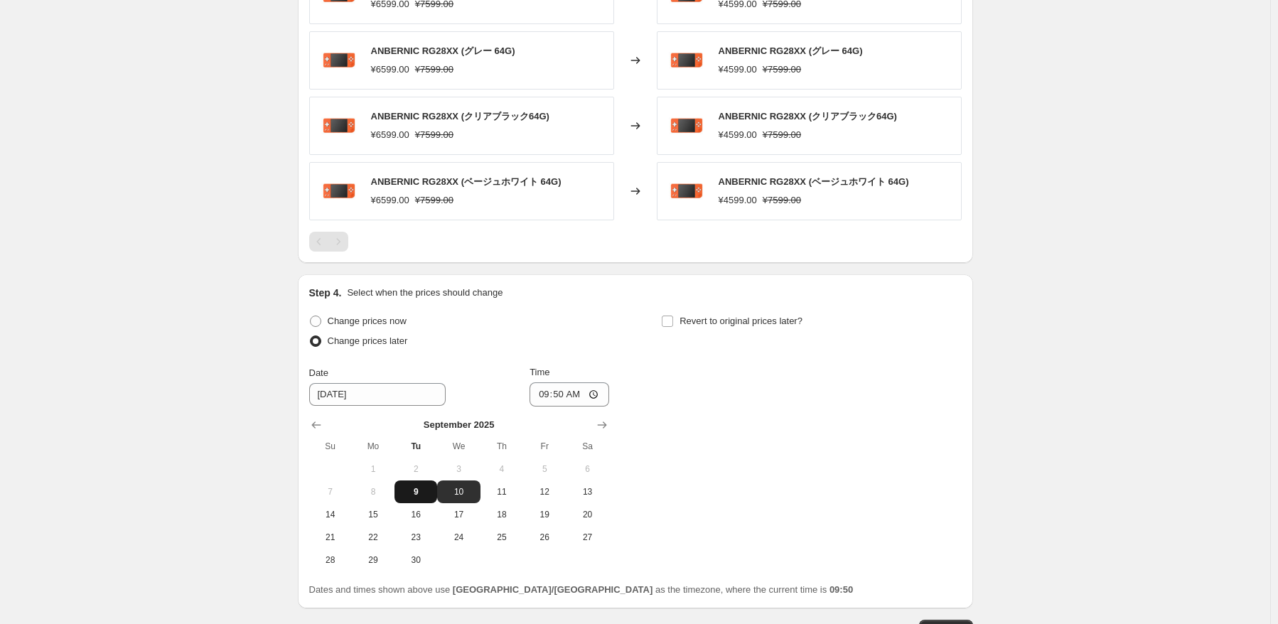
click at [413, 491] on span "9" at bounding box center [415, 491] width 31 height 11
type input "[DATE]"
click at [571, 391] on input "09:50" at bounding box center [570, 394] width 80 height 24
type input "12:00"
click at [785, 423] on div "Change prices now Change prices later Date [DATE] Time 12:00 [DATE] Su Mo Tu We…" at bounding box center [635, 441] width 652 height 260
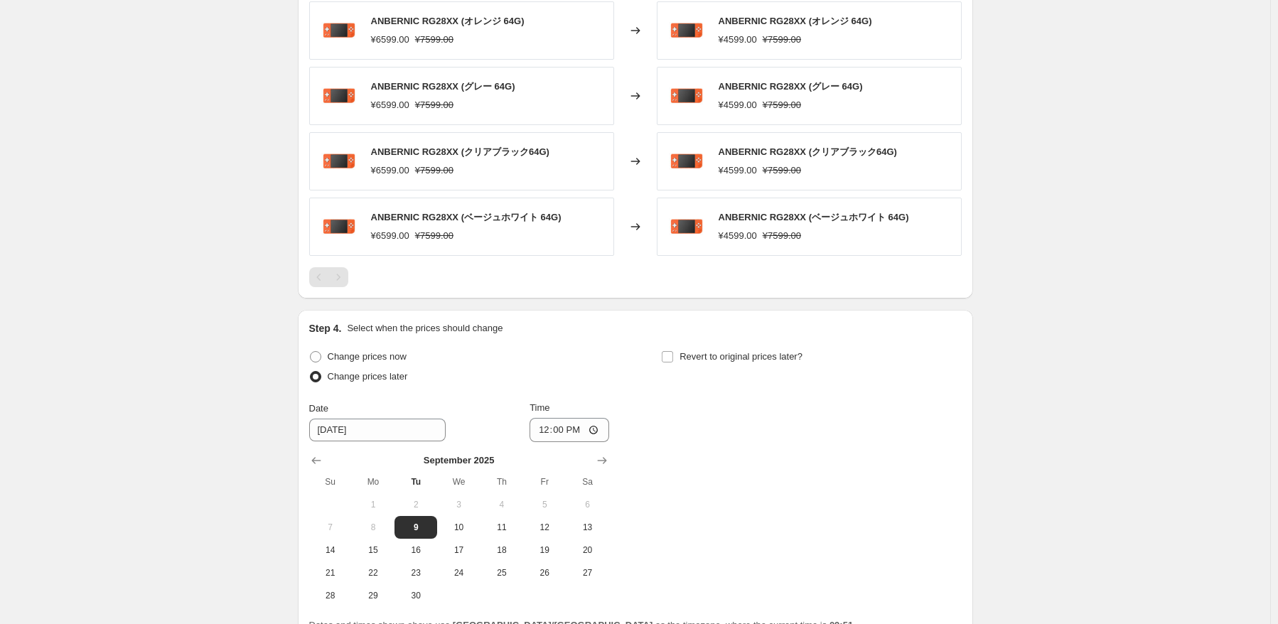
scroll to position [1016, 0]
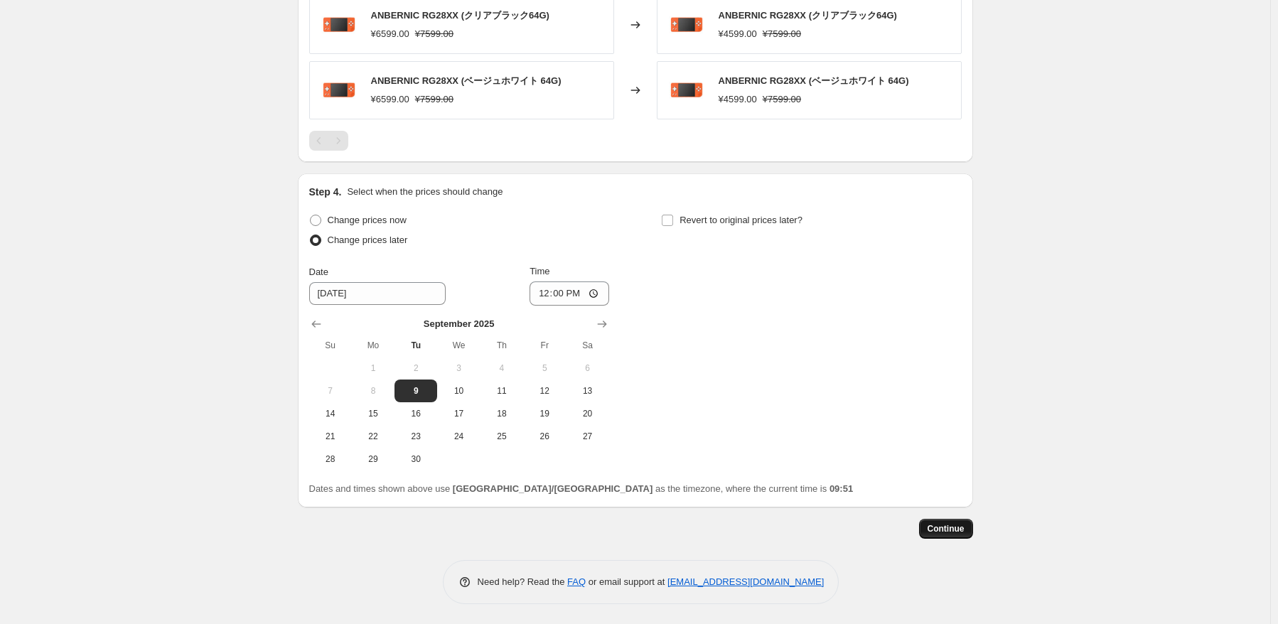
click at [955, 526] on span "Continue" at bounding box center [946, 528] width 37 height 11
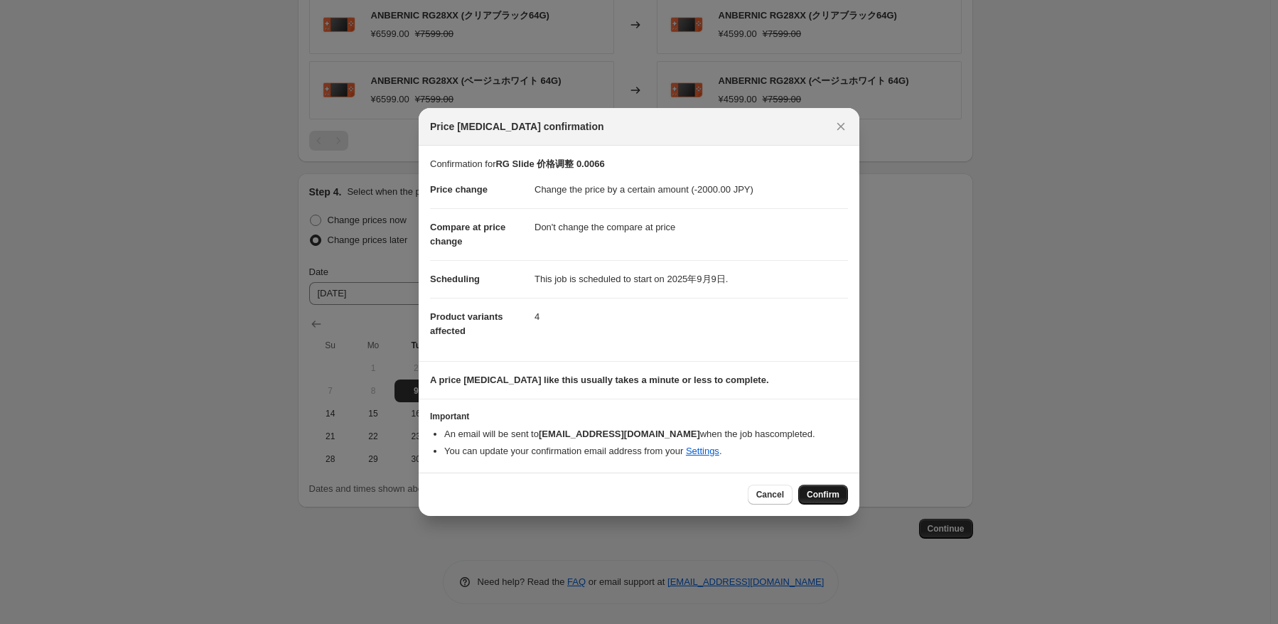
click at [816, 494] on span "Confirm" at bounding box center [823, 494] width 33 height 11
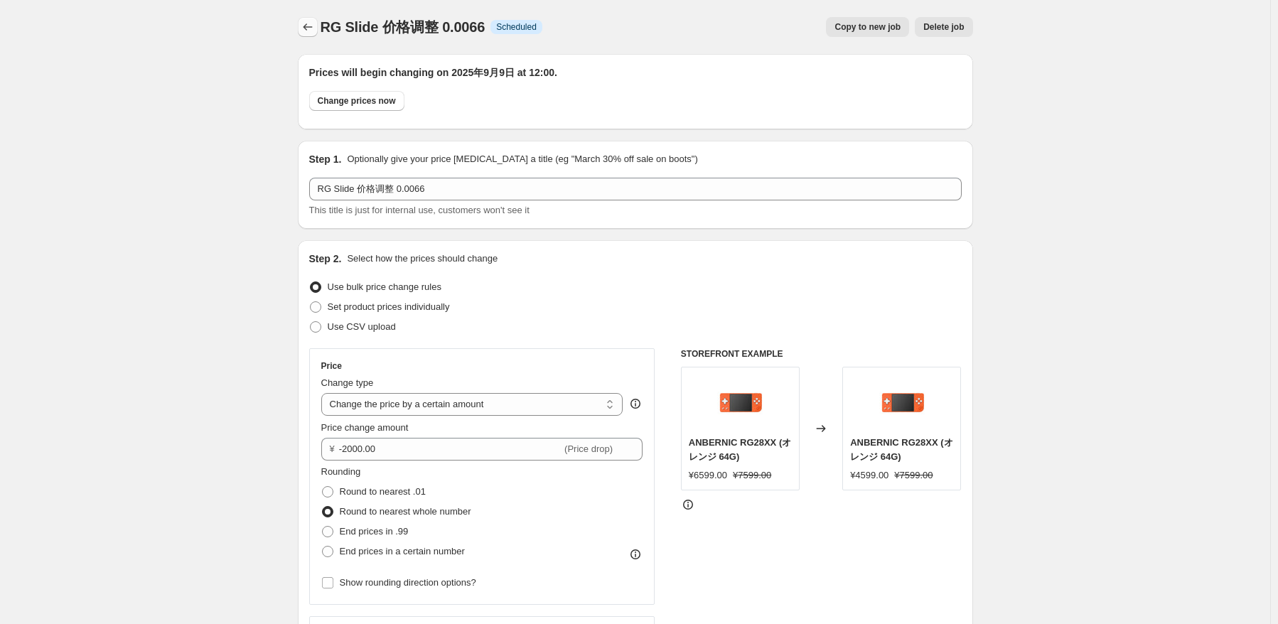
click at [308, 23] on icon "Price change jobs" at bounding box center [308, 27] width 14 height 14
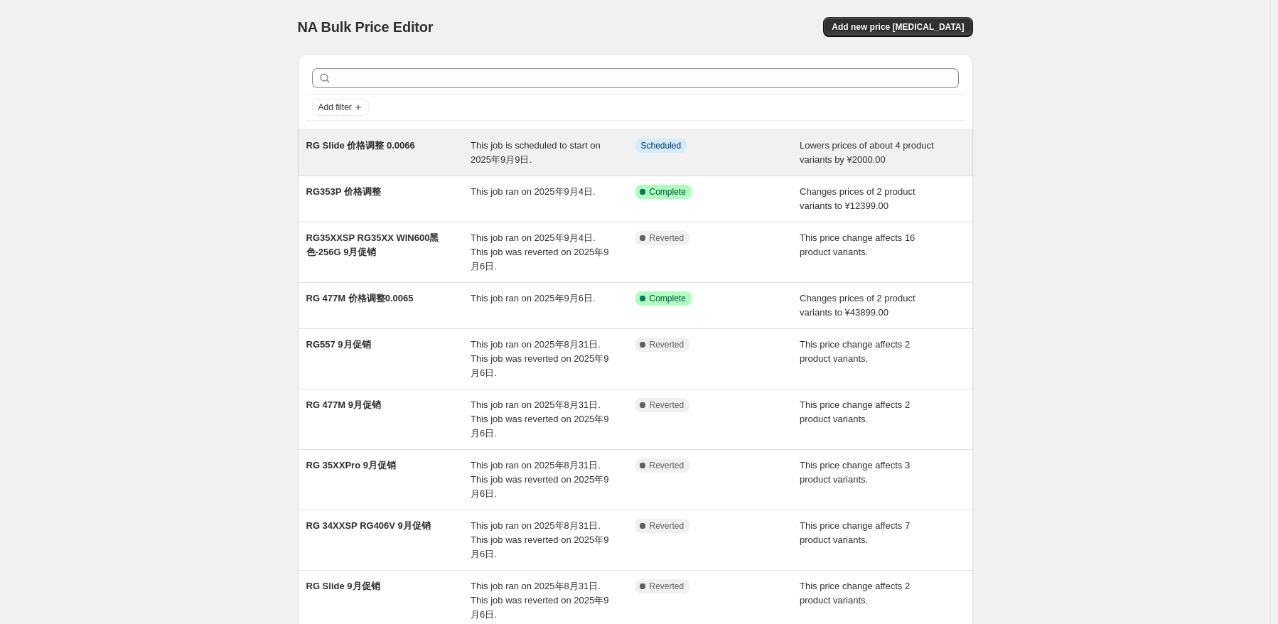
click at [547, 156] on div "This job is scheduled to start on 2025年9月9日." at bounding box center [553, 153] width 165 height 28
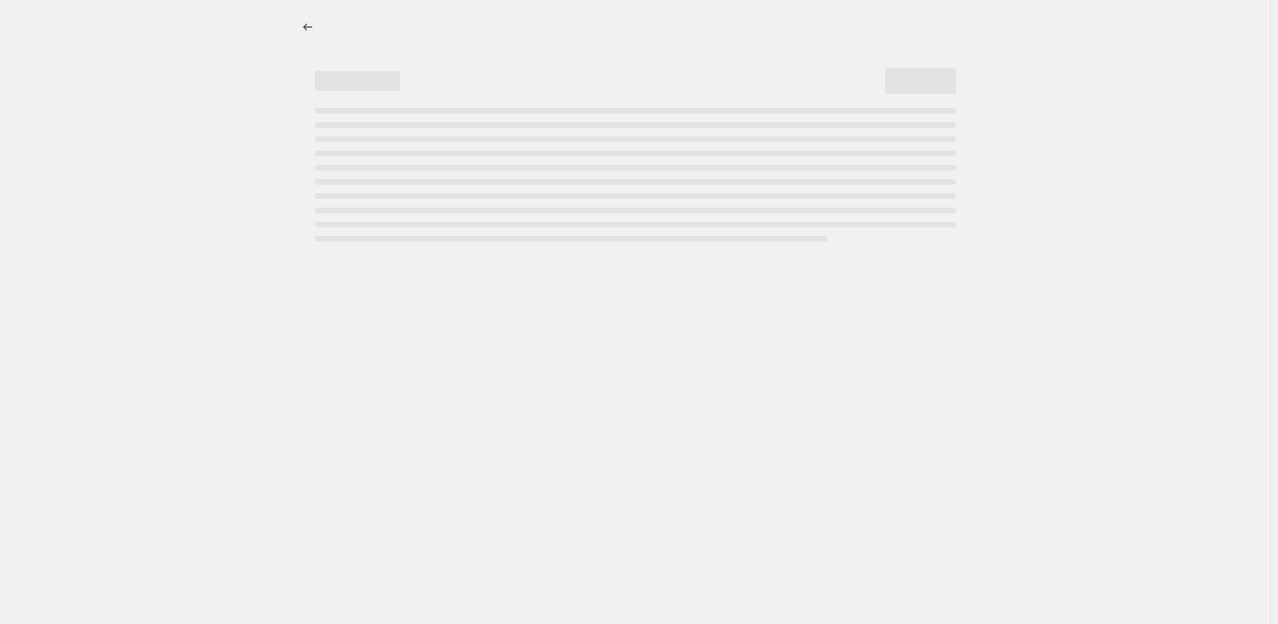
select select "by"
select select "no_change"
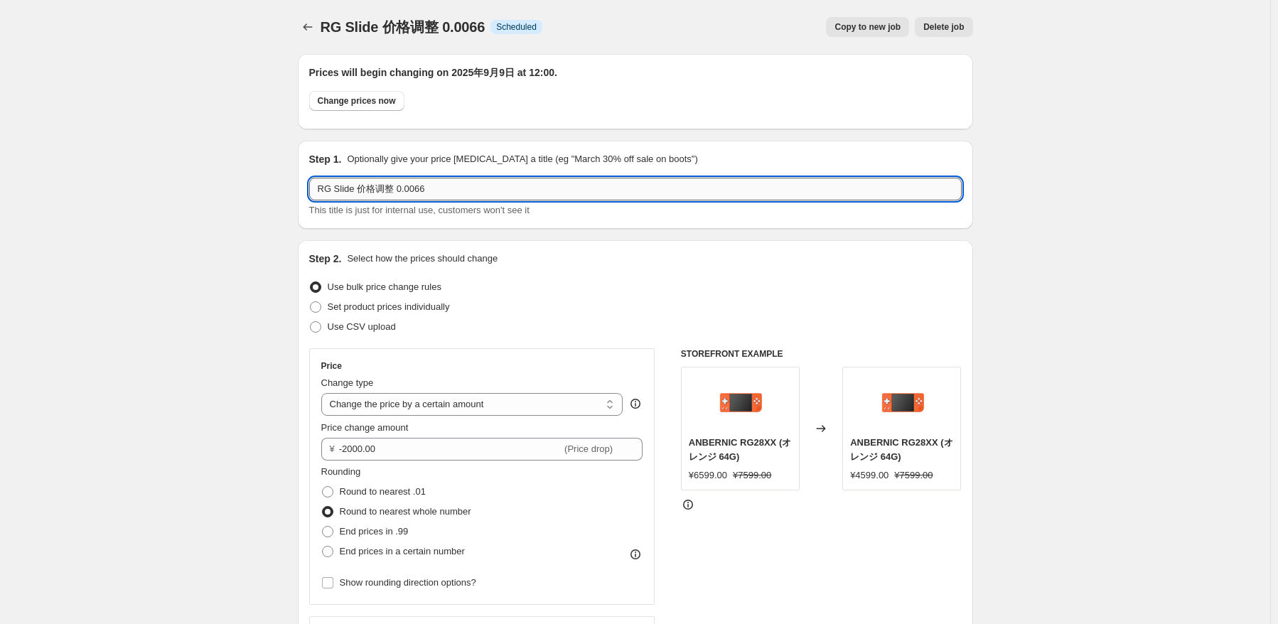
click at [354, 193] on input "RG Slide 价格调整 0.0066" at bounding box center [635, 189] width 652 height 23
type input "RG 28XX 价格调整 0.0066"
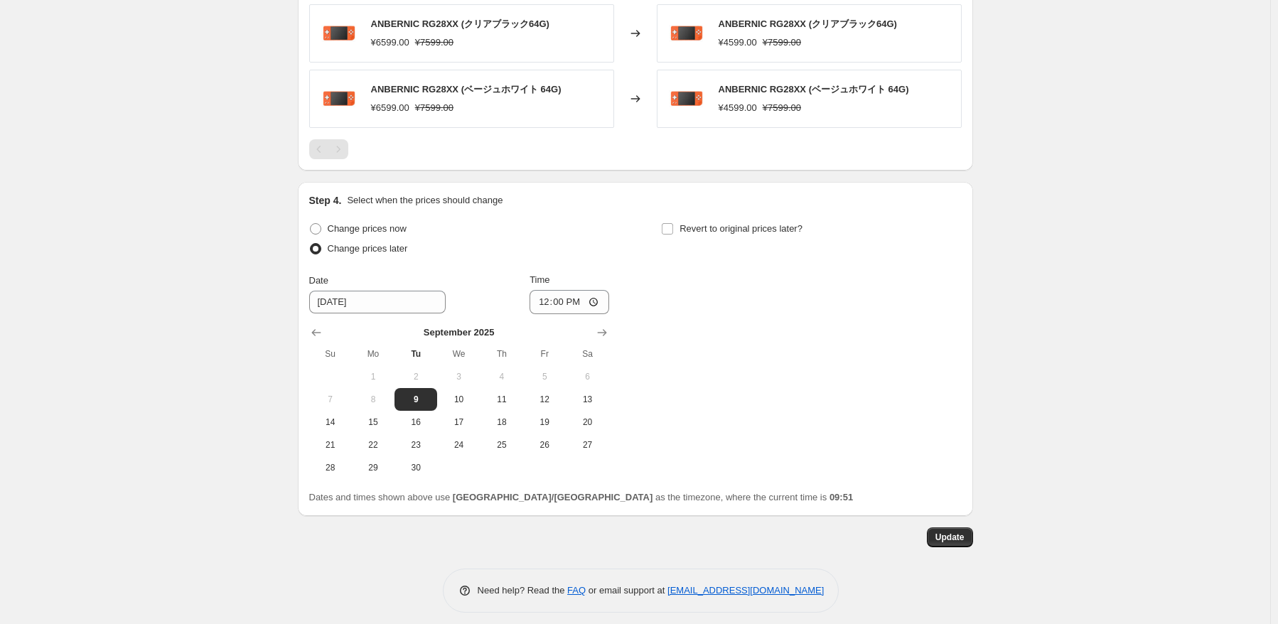
scroll to position [1103, 0]
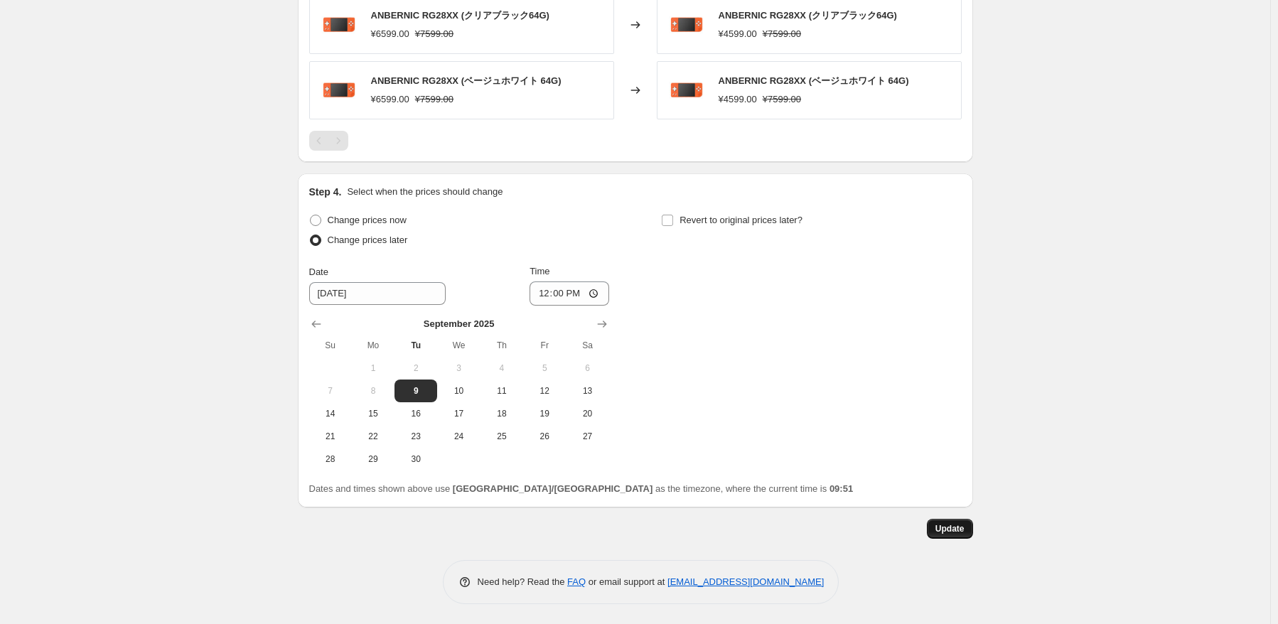
click at [965, 536] on button "Update" at bounding box center [950, 529] width 46 height 20
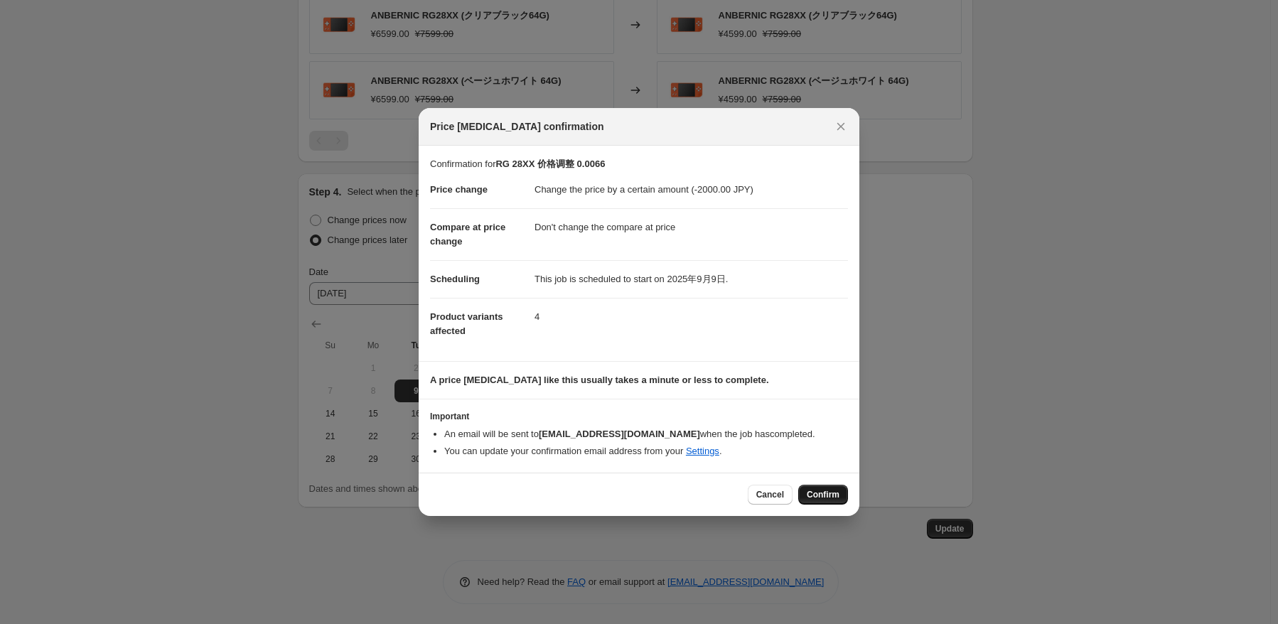
click at [827, 492] on span "Confirm" at bounding box center [823, 494] width 33 height 11
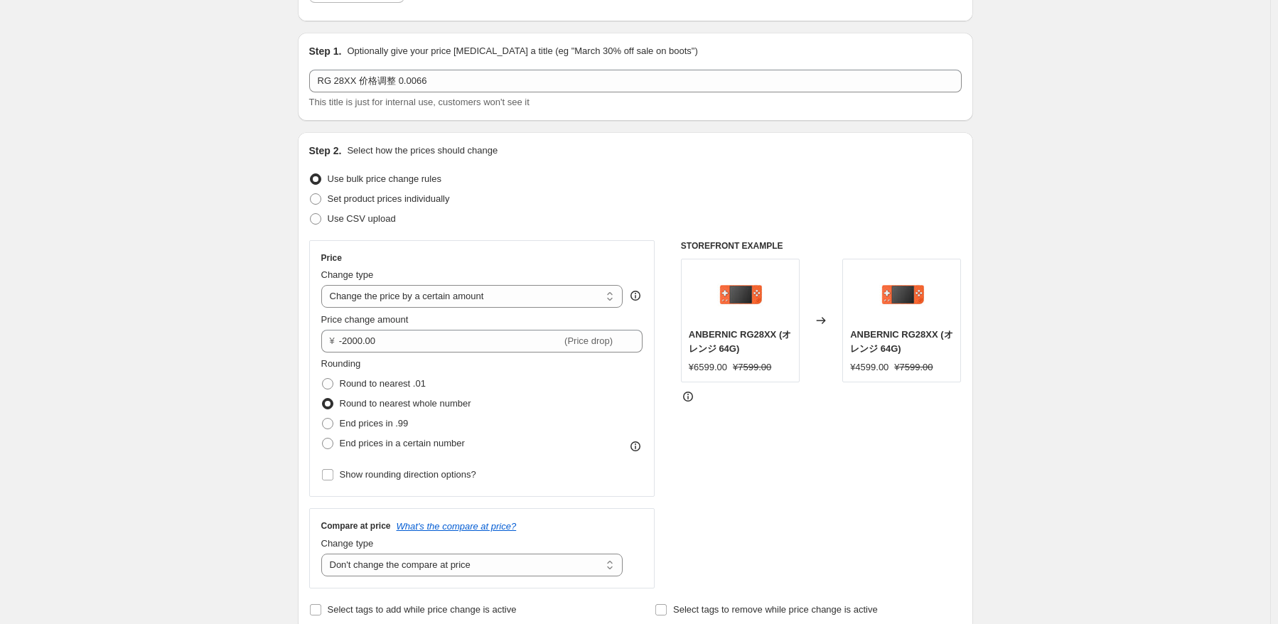
scroll to position [0, 0]
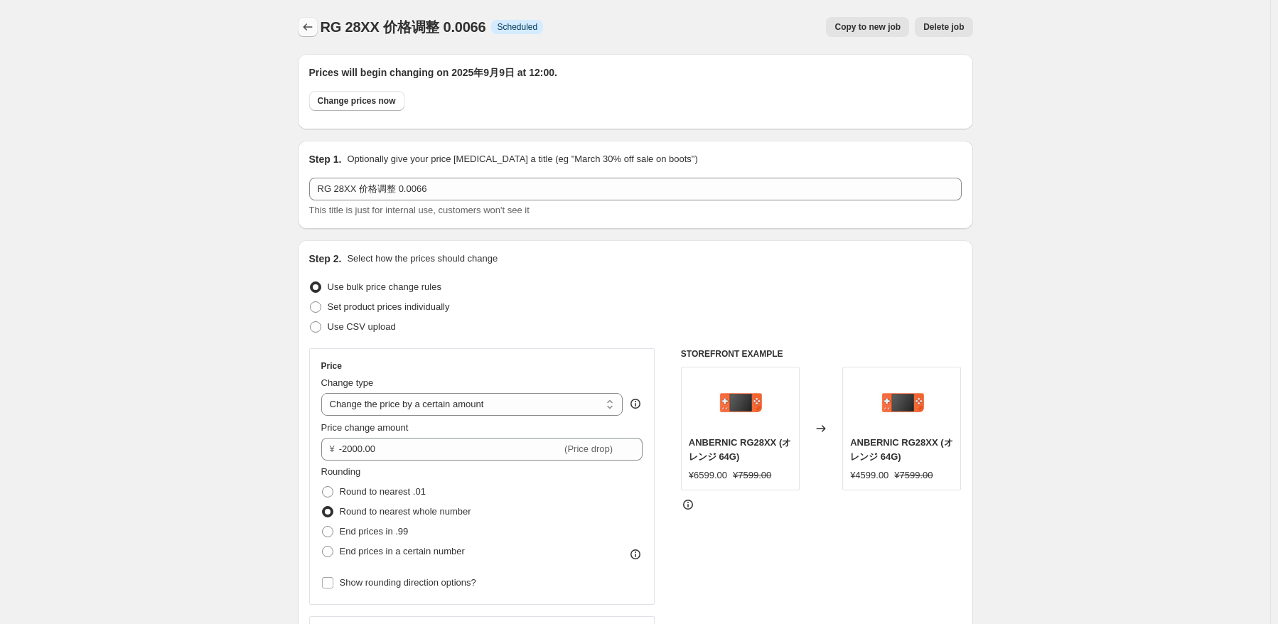
click at [307, 35] on button "Price change jobs" at bounding box center [308, 27] width 20 height 20
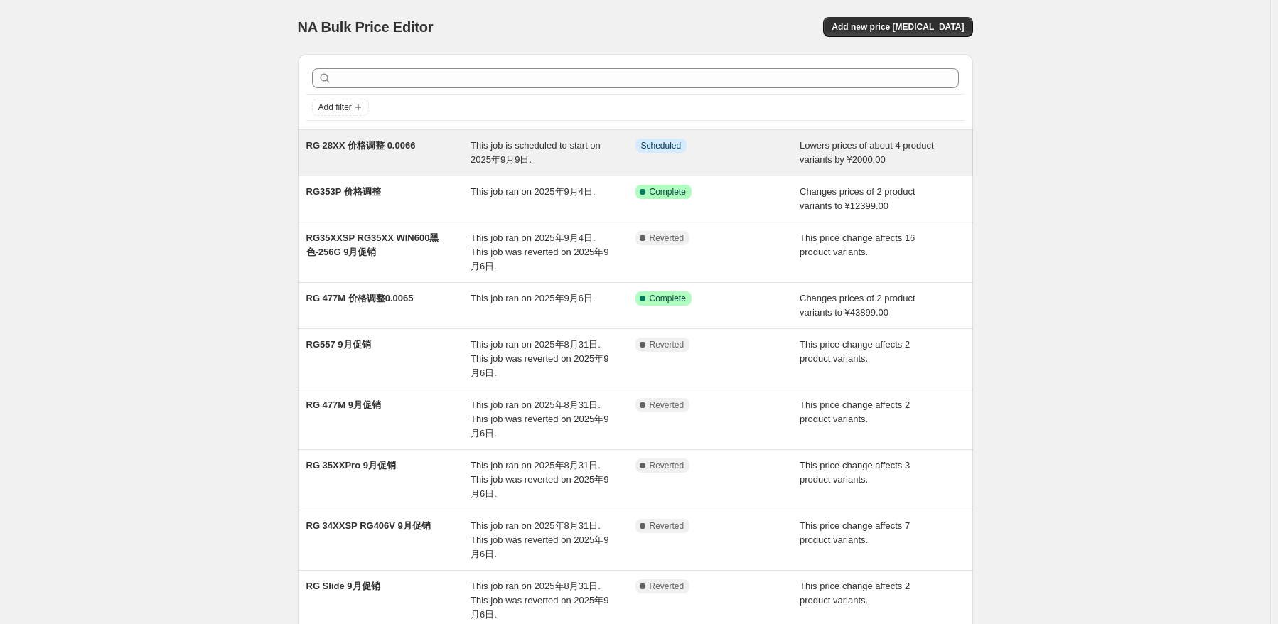
click at [489, 161] on span "This job is scheduled to start on 2025年9月9日." at bounding box center [536, 152] width 130 height 25
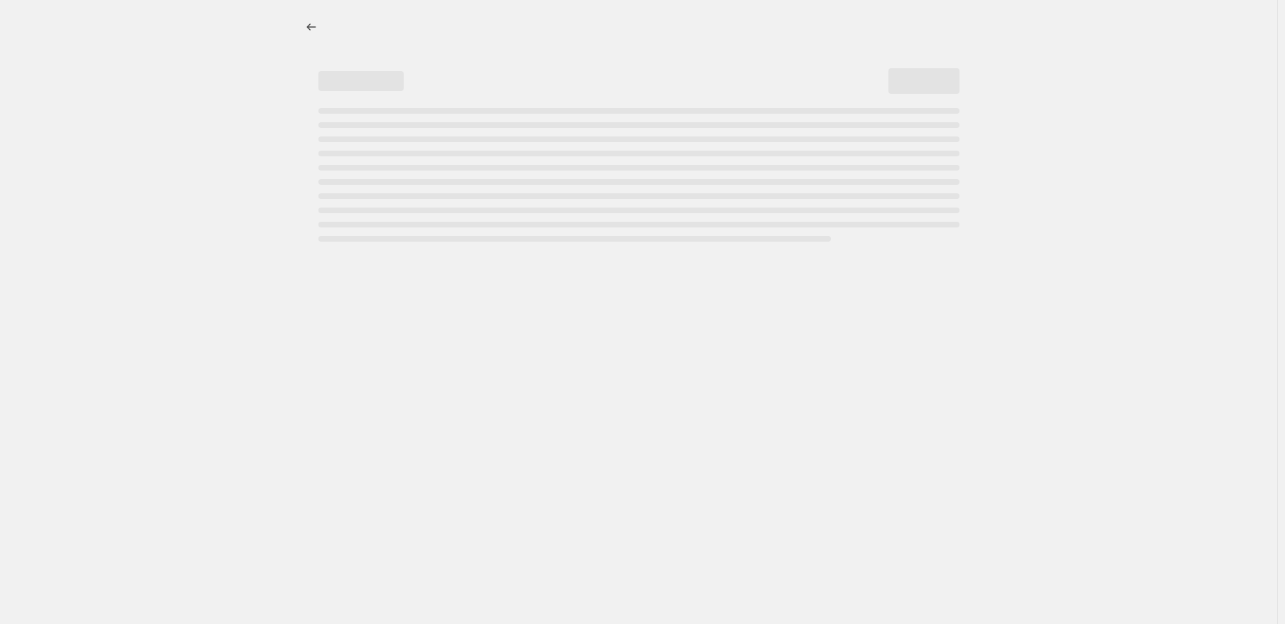
select select "by"
select select "no_change"
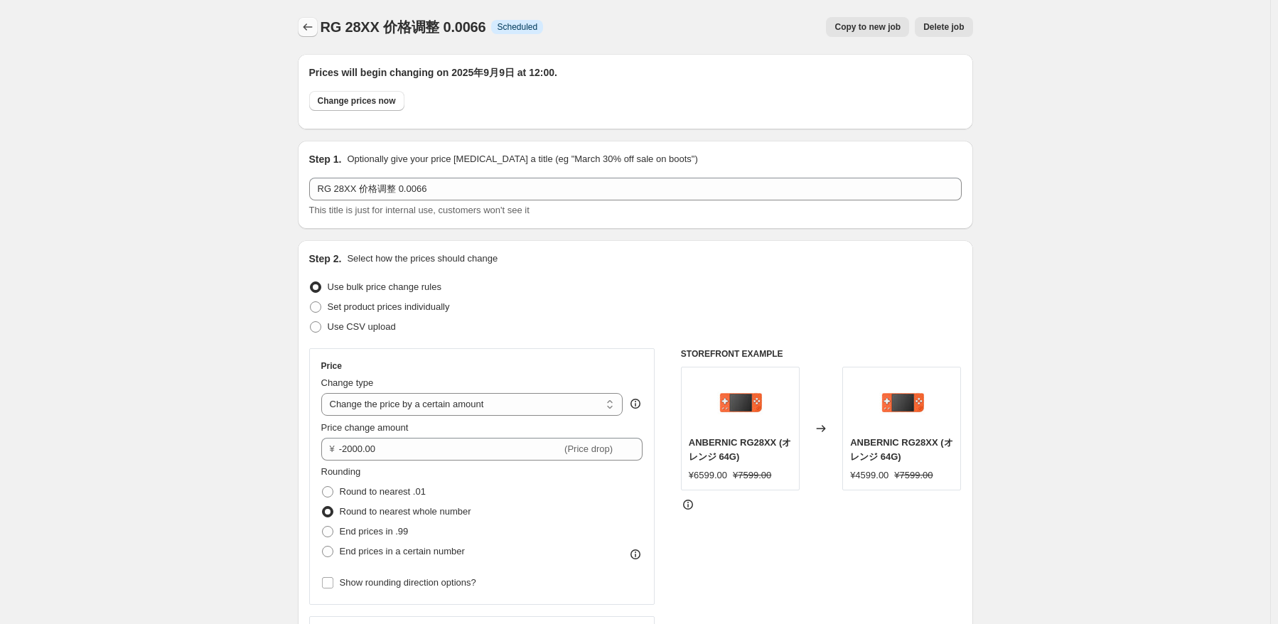
click at [316, 35] on button "Price change jobs" at bounding box center [308, 27] width 20 height 20
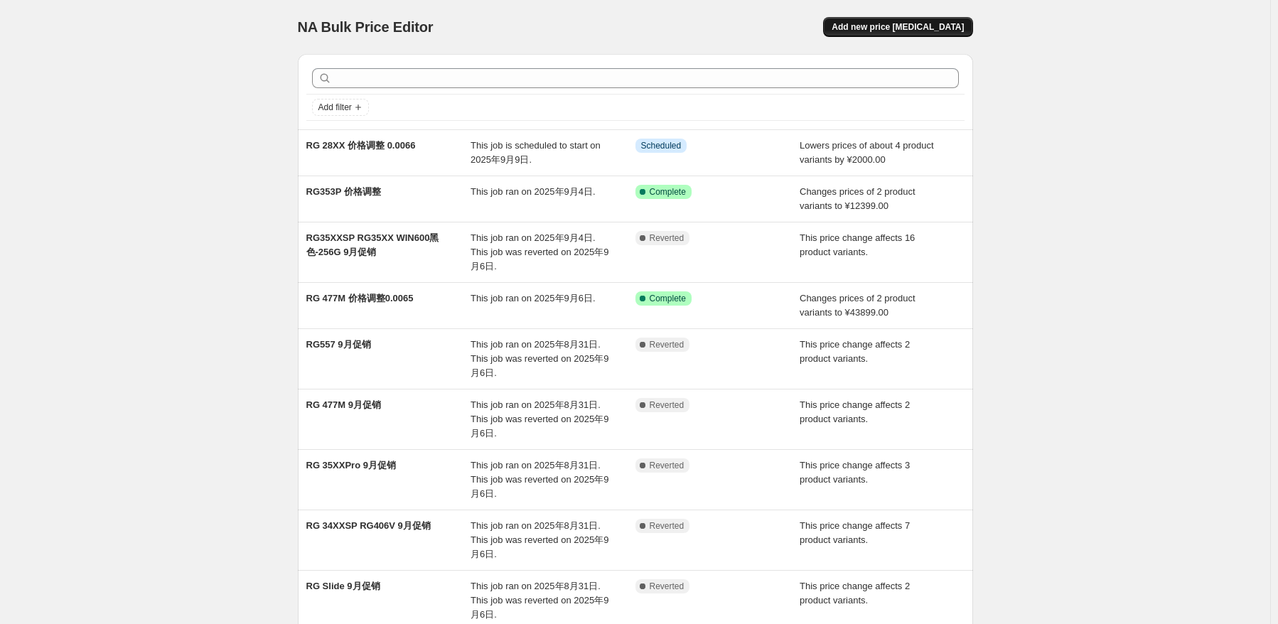
click at [940, 33] on button "Add new price [MEDICAL_DATA]" at bounding box center [897, 27] width 149 height 20
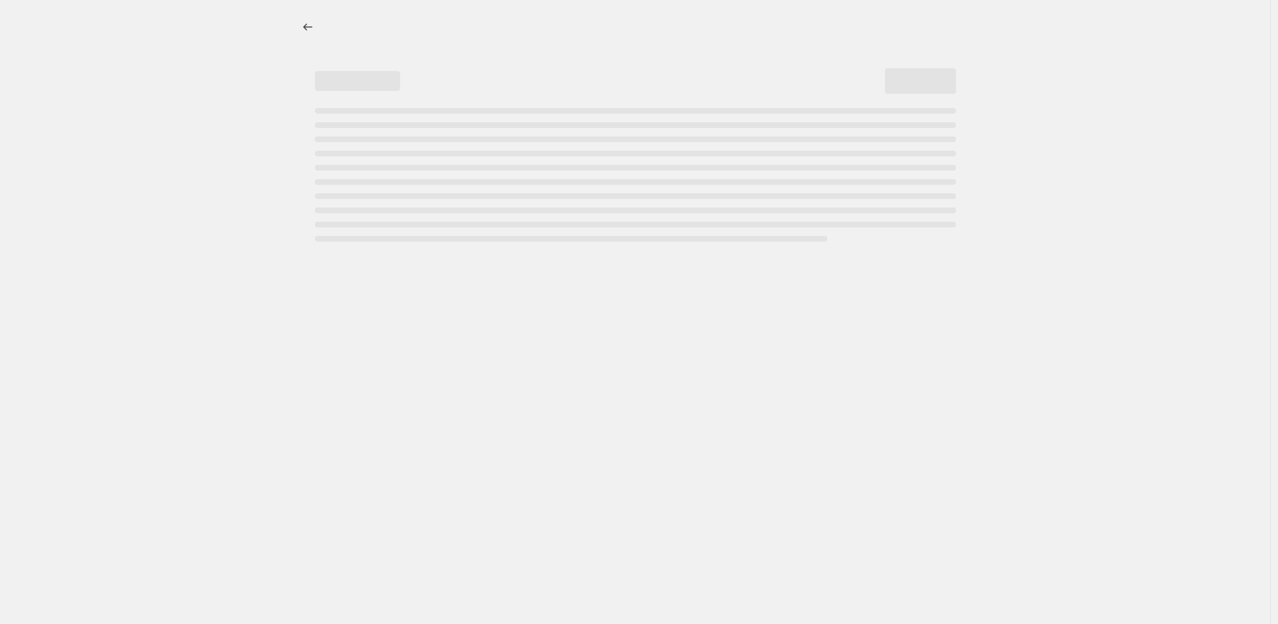
select select "percentage"
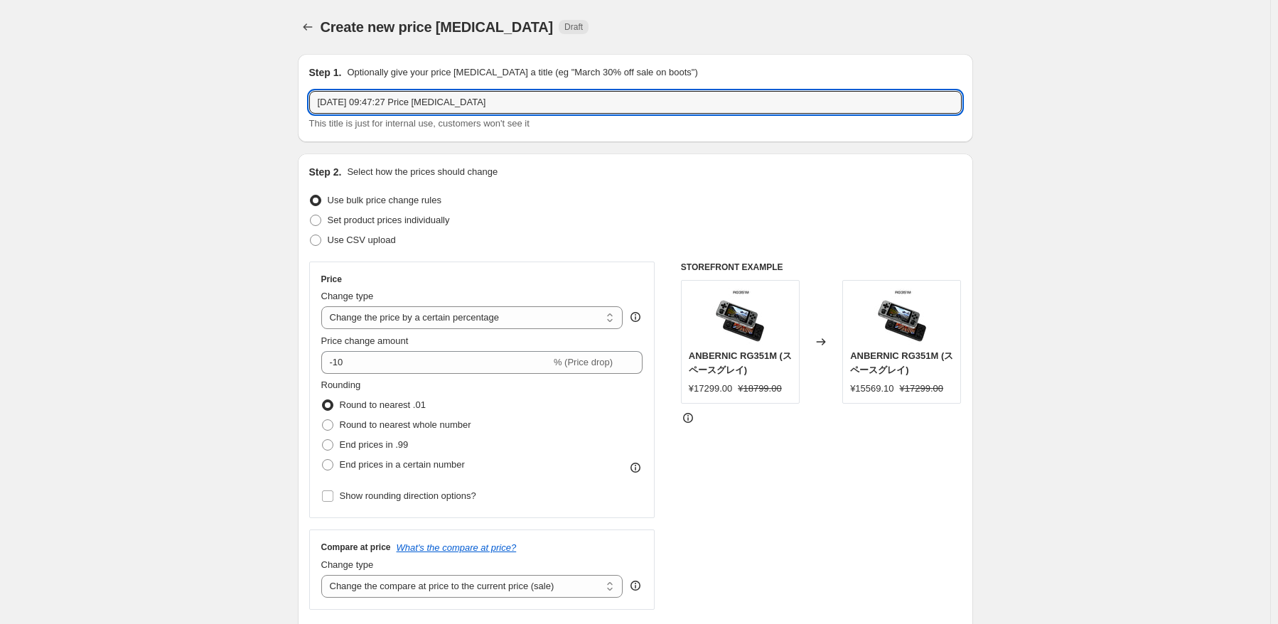
drag, startPoint x: 536, startPoint y: 104, endPoint x: 205, endPoint y: 77, distance: 331.6
type input "R"
type input "r"
type input "RG slide 价格调整"
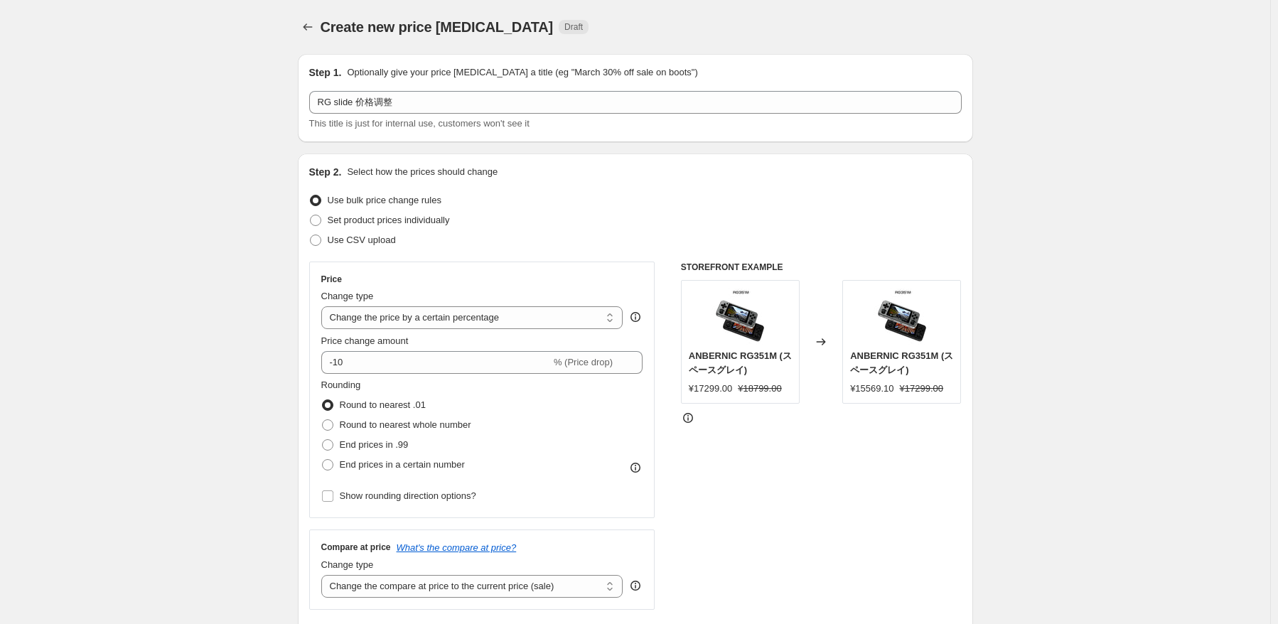
click at [460, 304] on div "Change type Change the price to a certain amount Change the price by a certain …" at bounding box center [472, 309] width 302 height 40
click at [466, 318] on select "Change the price to a certain amount Change the price by a certain amount Chang…" at bounding box center [472, 317] width 302 height 23
select select "pcap"
click at [324, 306] on select "Change the price to a certain amount Change the price by a certain amount Chang…" at bounding box center [472, 317] width 302 height 23
type input "-20"
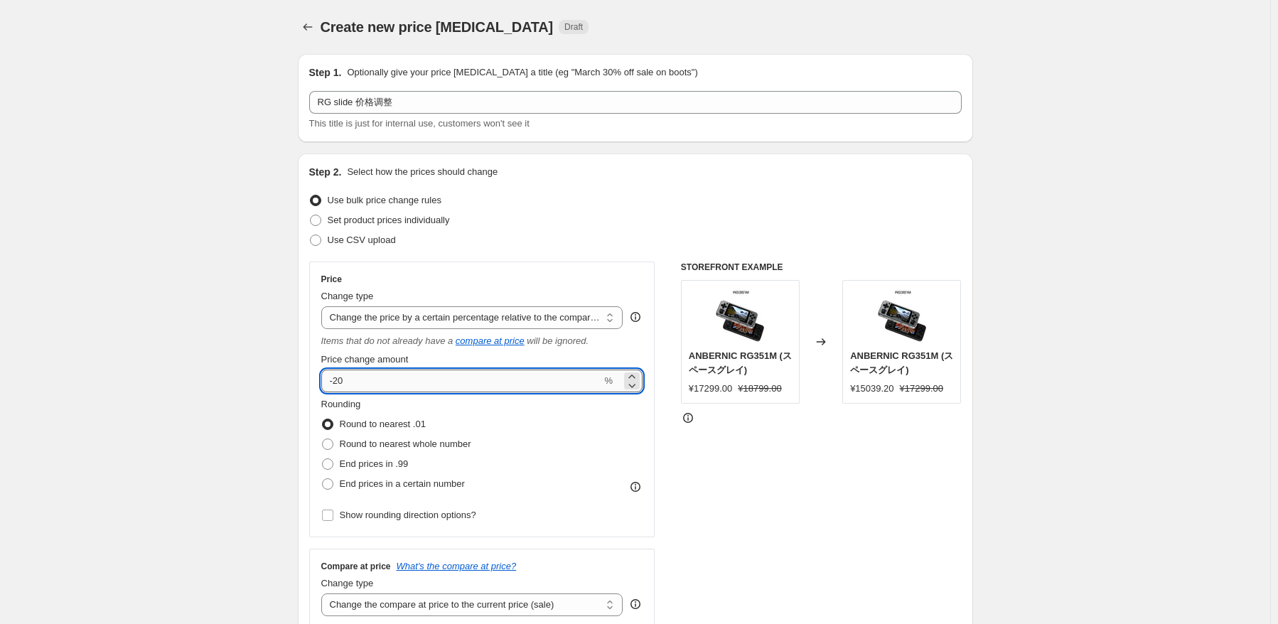
click at [448, 374] on input "-20" at bounding box center [461, 381] width 281 height 23
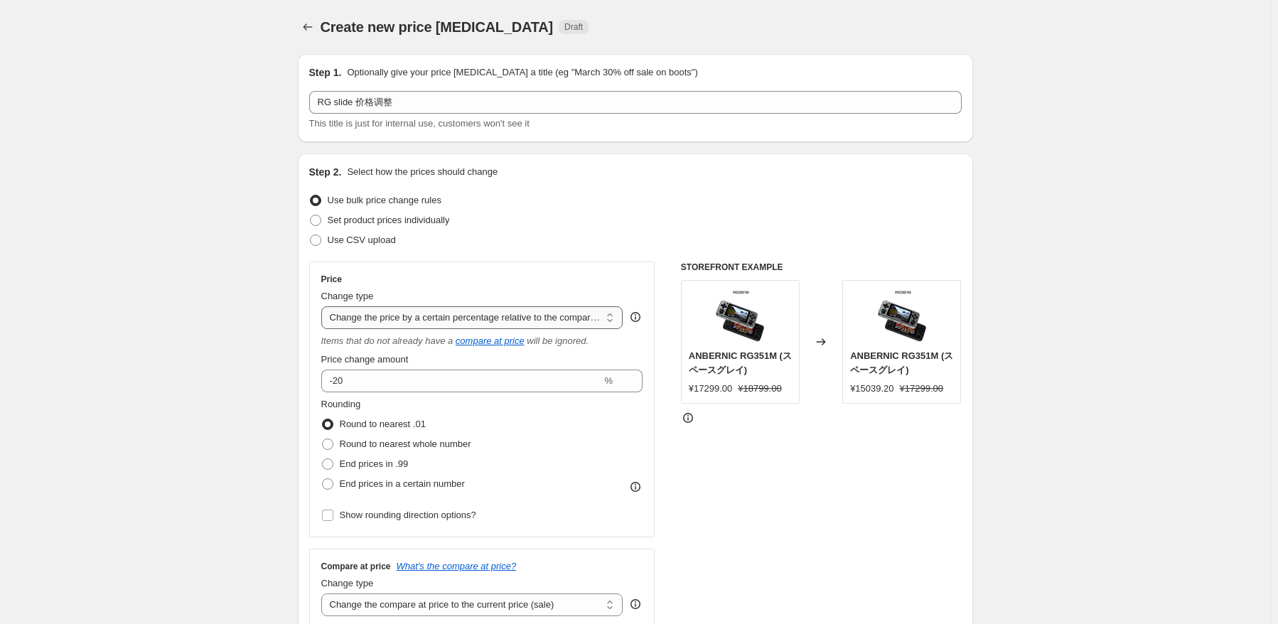
click at [456, 323] on select "Change the price to a certain amount Change the price by a certain amount Chang…" at bounding box center [472, 317] width 302 height 23
select select "by"
click at [324, 306] on select "Change the price to a certain amount Change the price by a certain amount Chang…" at bounding box center [472, 317] width 302 height 23
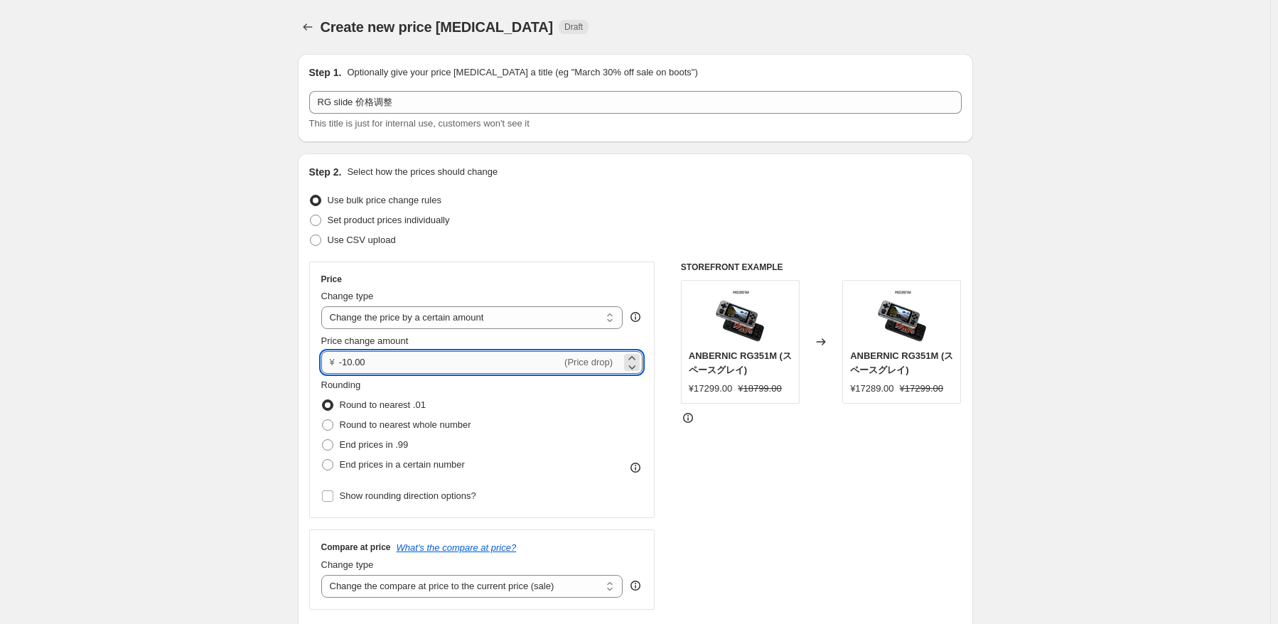
click at [463, 372] on input "-10.00" at bounding box center [450, 362] width 222 height 23
type input "-1"
type input "-1600.00"
click at [486, 477] on div "Rounding Round to nearest .01 Round to nearest whole number End prices in .99 E…" at bounding box center [482, 442] width 322 height 128
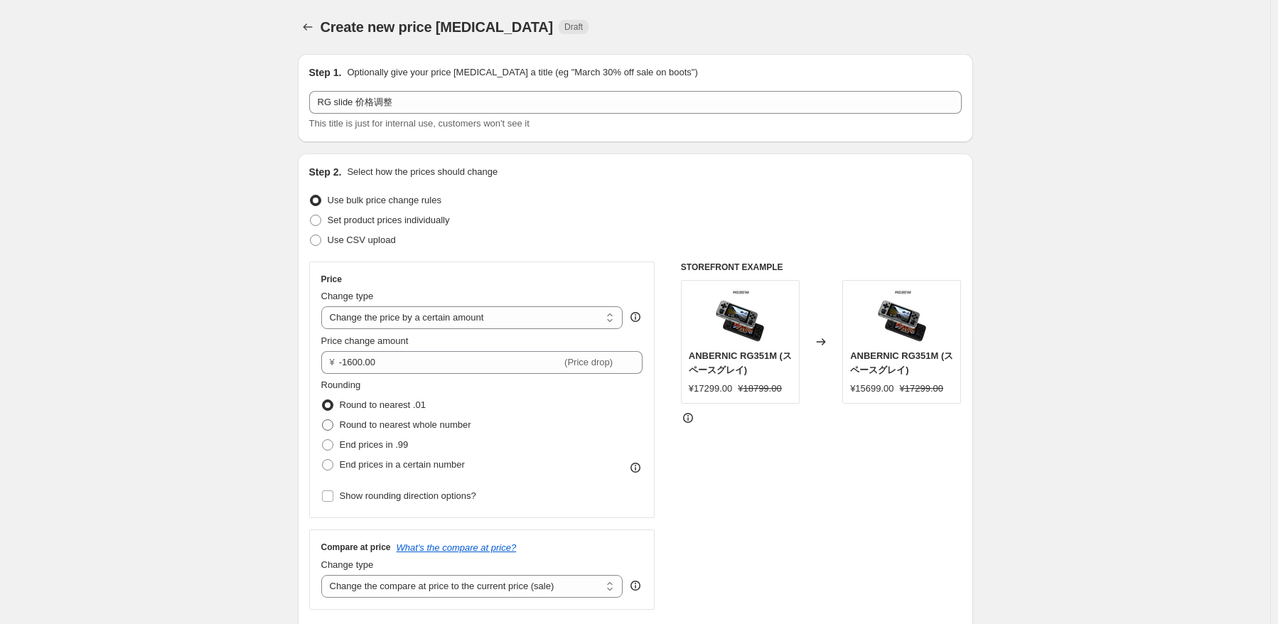
click at [448, 432] on label "Round to nearest whole number" at bounding box center [396, 425] width 150 height 20
click at [323, 420] on input "Round to nearest whole number" at bounding box center [322, 419] width 1 height 1
radio input "true"
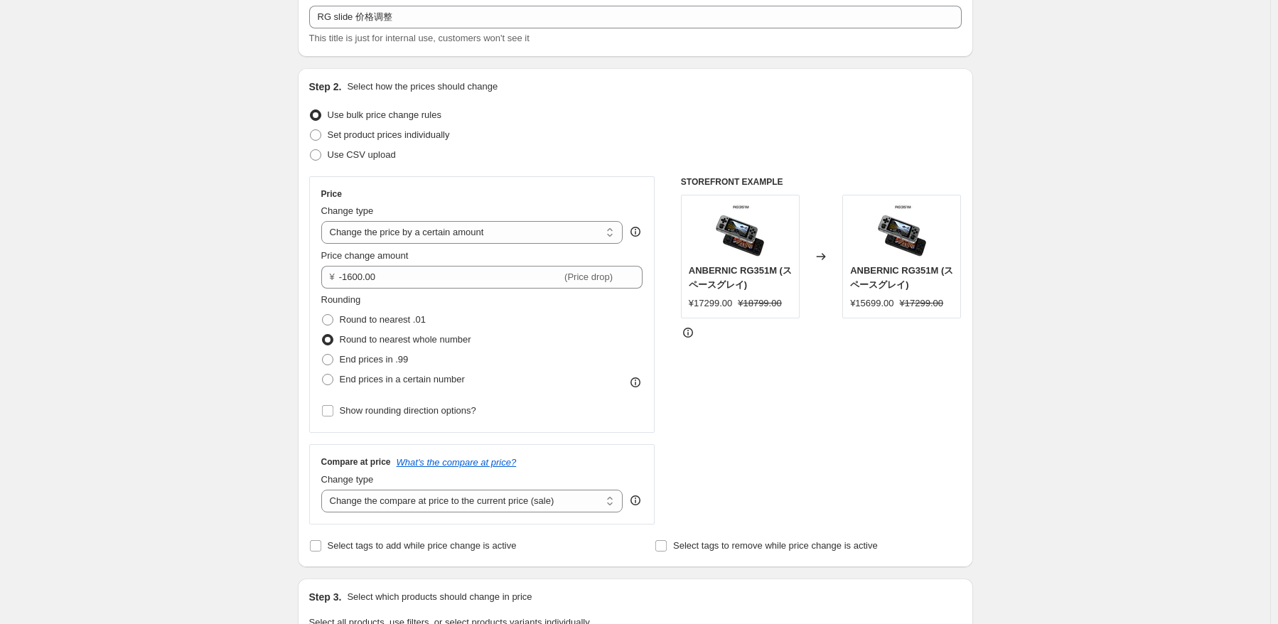
scroll to position [142, 0]
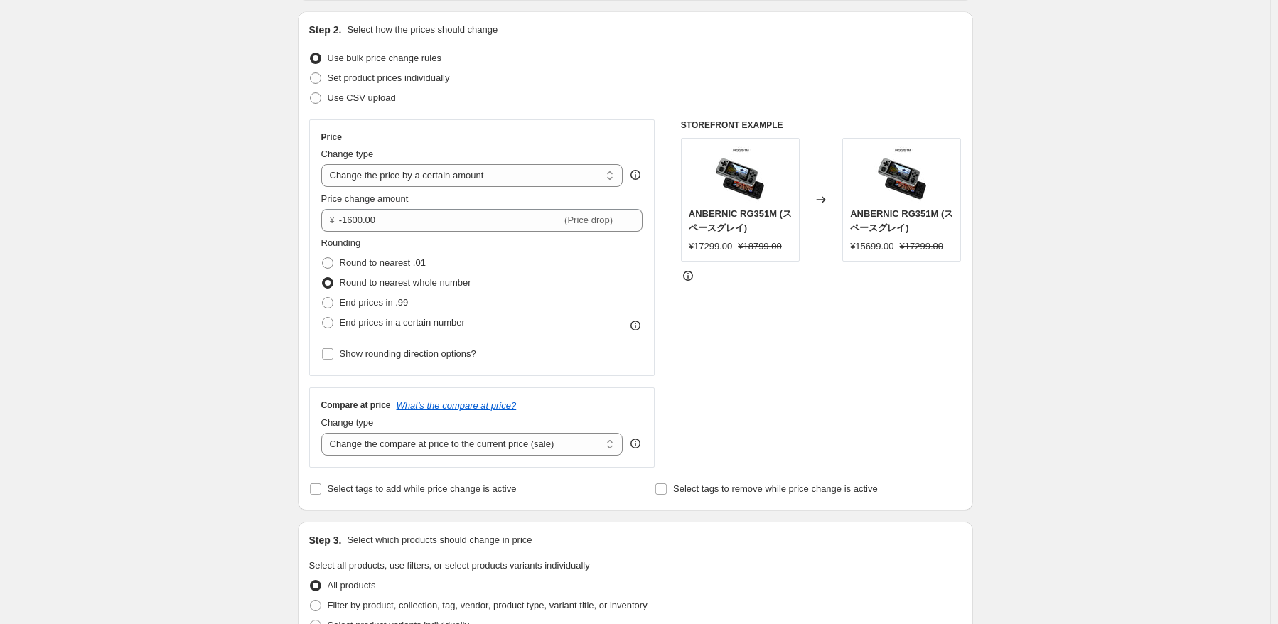
click at [448, 432] on div "Change type Change the compare at price to the current price (sale) Change the …" at bounding box center [472, 436] width 302 height 40
click at [458, 454] on select "Change the compare at price to the current price (sale) Change the compare at p…" at bounding box center [472, 444] width 302 height 23
select select "no_change"
click at [324, 433] on select "Change the compare at price to the current price (sale) Change the compare at p…" at bounding box center [472, 444] width 302 height 23
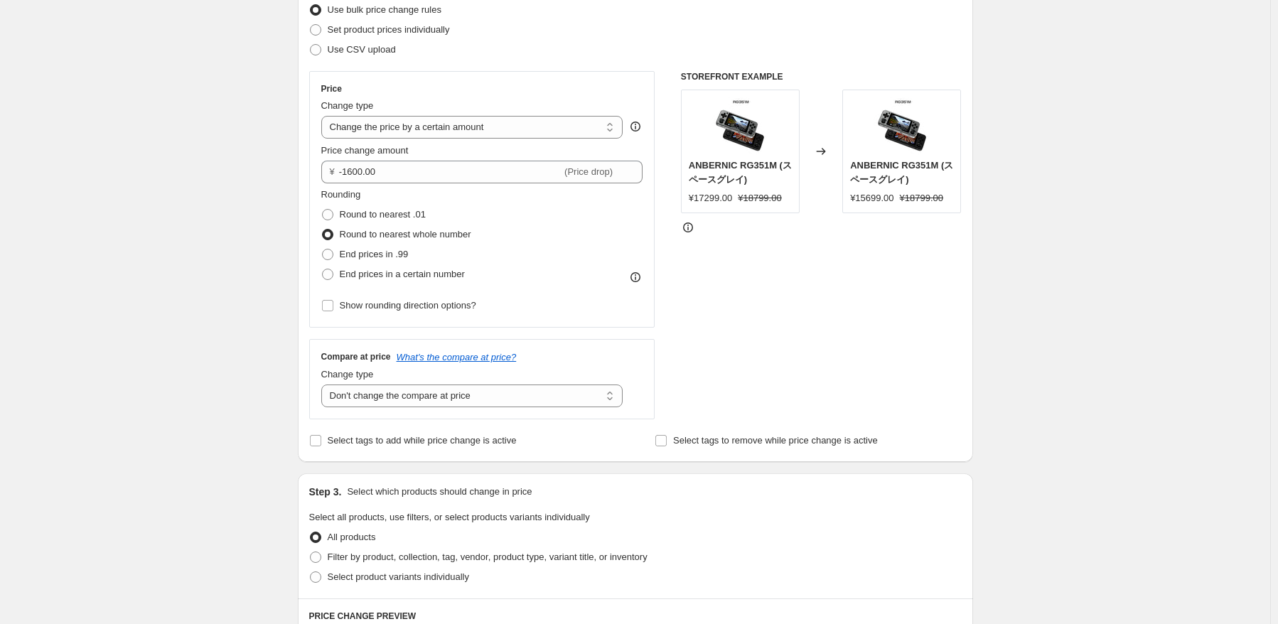
scroll to position [284, 0]
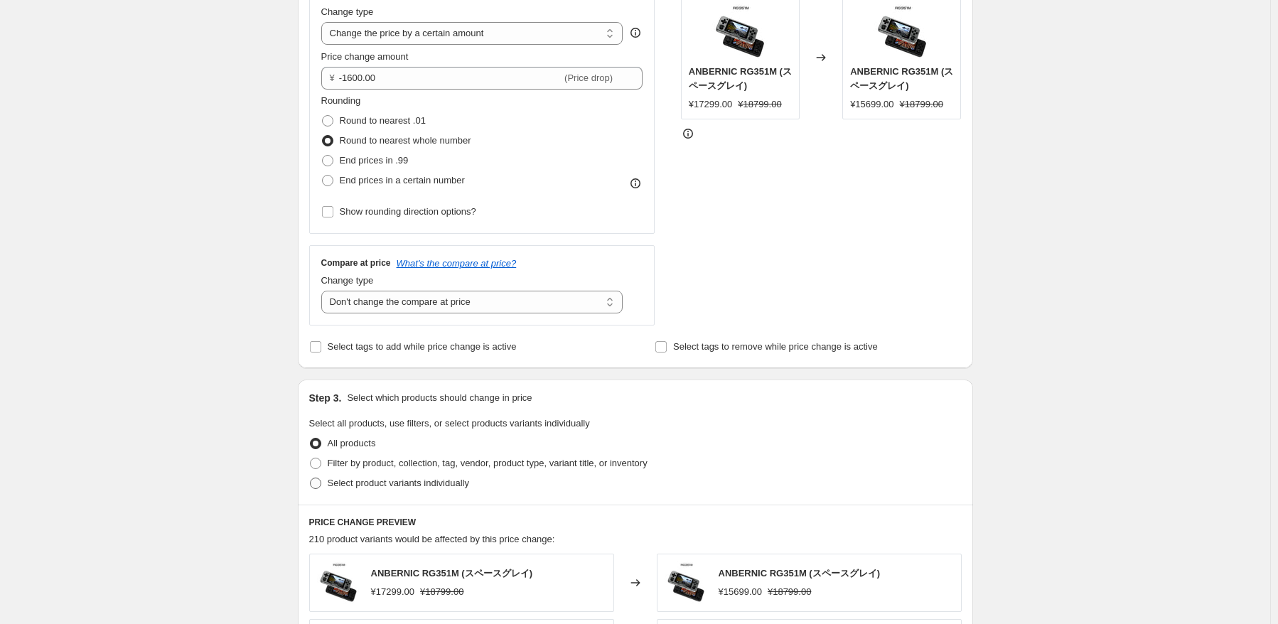
click at [390, 485] on span "Select product variants individually" at bounding box center [398, 483] width 141 height 11
click at [311, 478] on input "Select product variants individually" at bounding box center [310, 478] width 1 height 1
radio input "true"
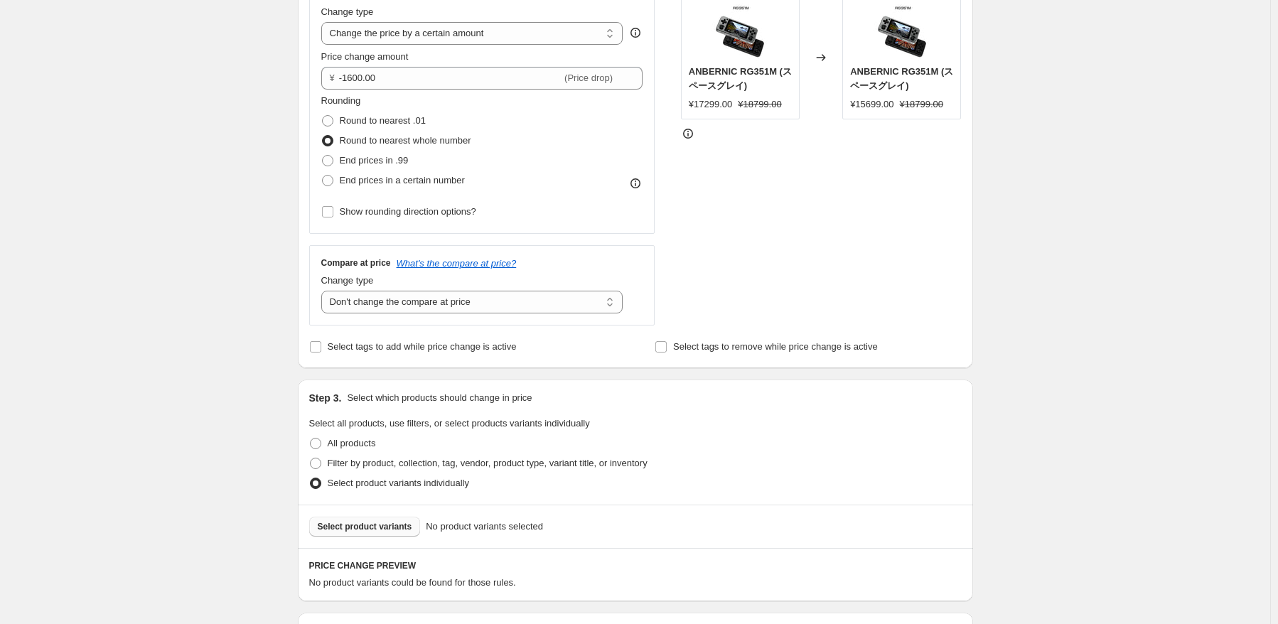
click at [371, 525] on span "Select product variants" at bounding box center [365, 526] width 95 height 11
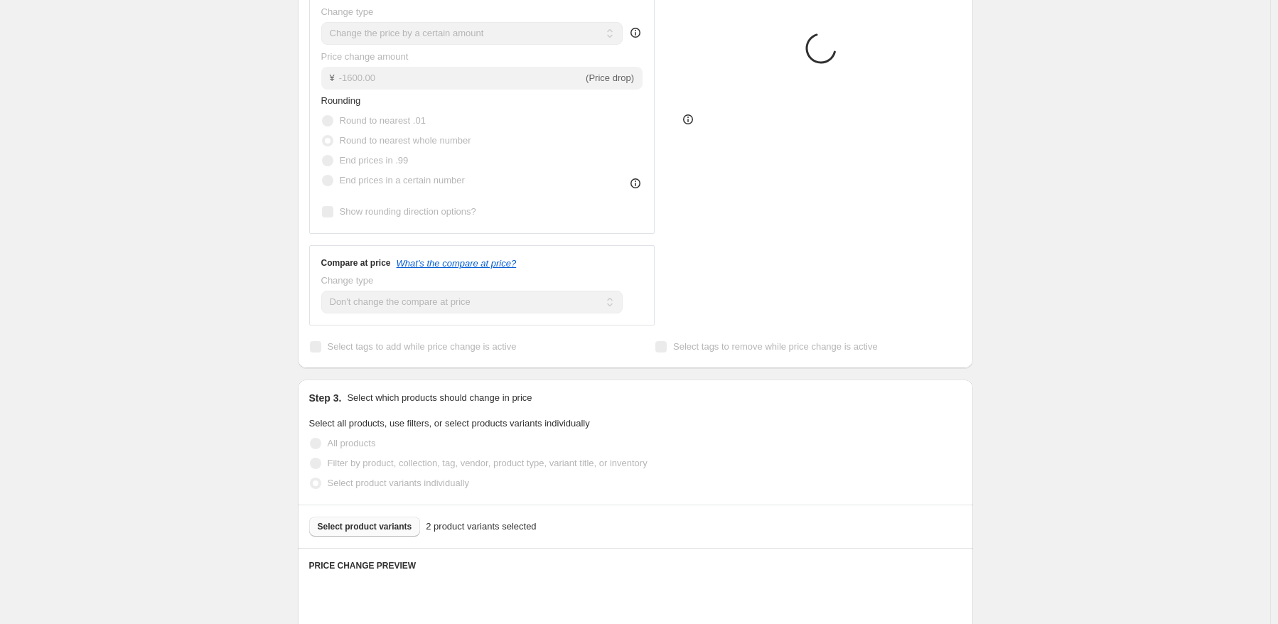
scroll to position [640, 0]
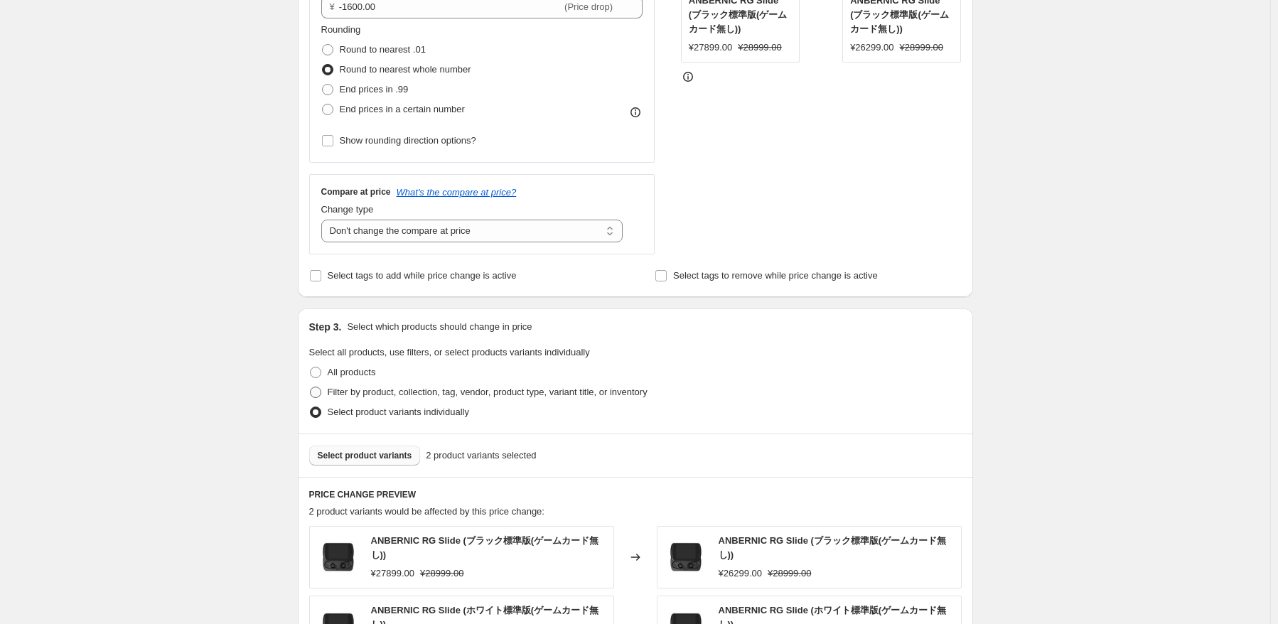
scroll to position [569, 0]
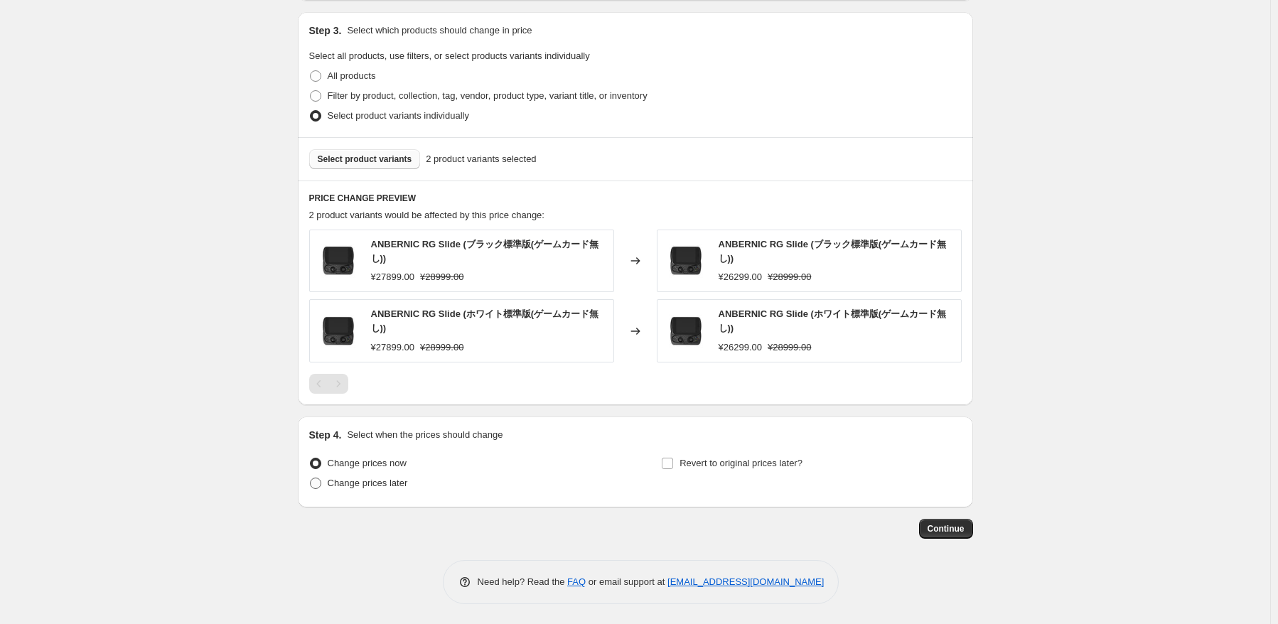
click at [376, 488] on span "Change prices later" at bounding box center [368, 483] width 80 height 11
click at [311, 478] on input "Change prices later" at bounding box center [310, 478] width 1 height 1
radio input "true"
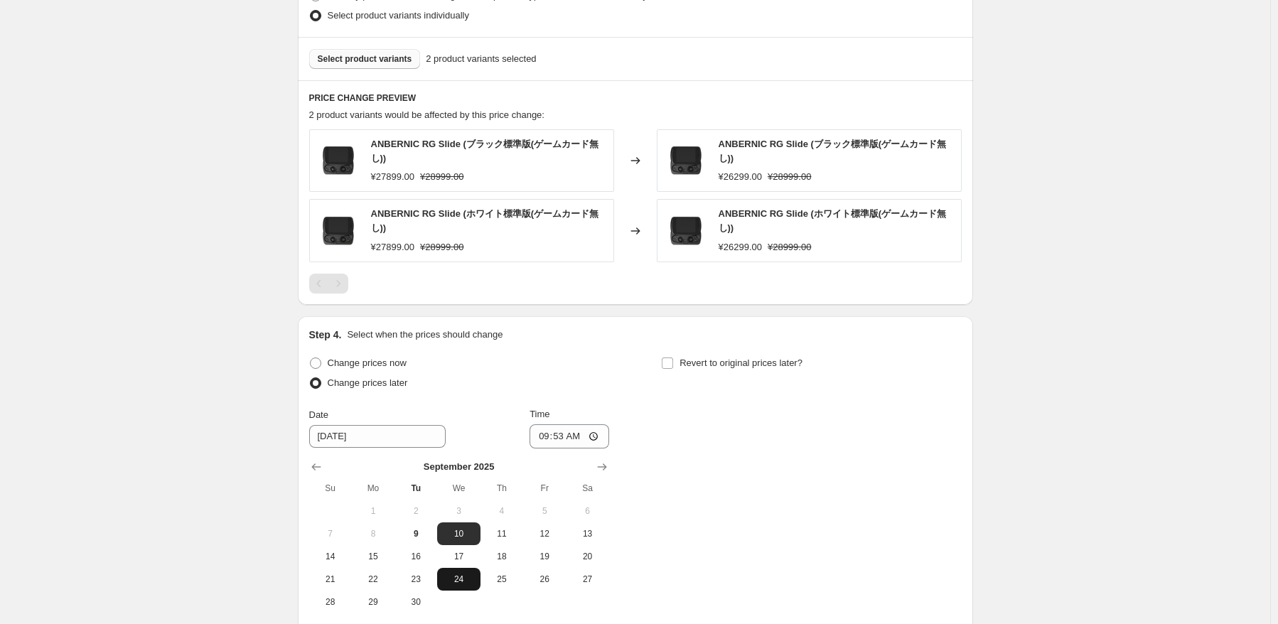
scroll to position [794, 0]
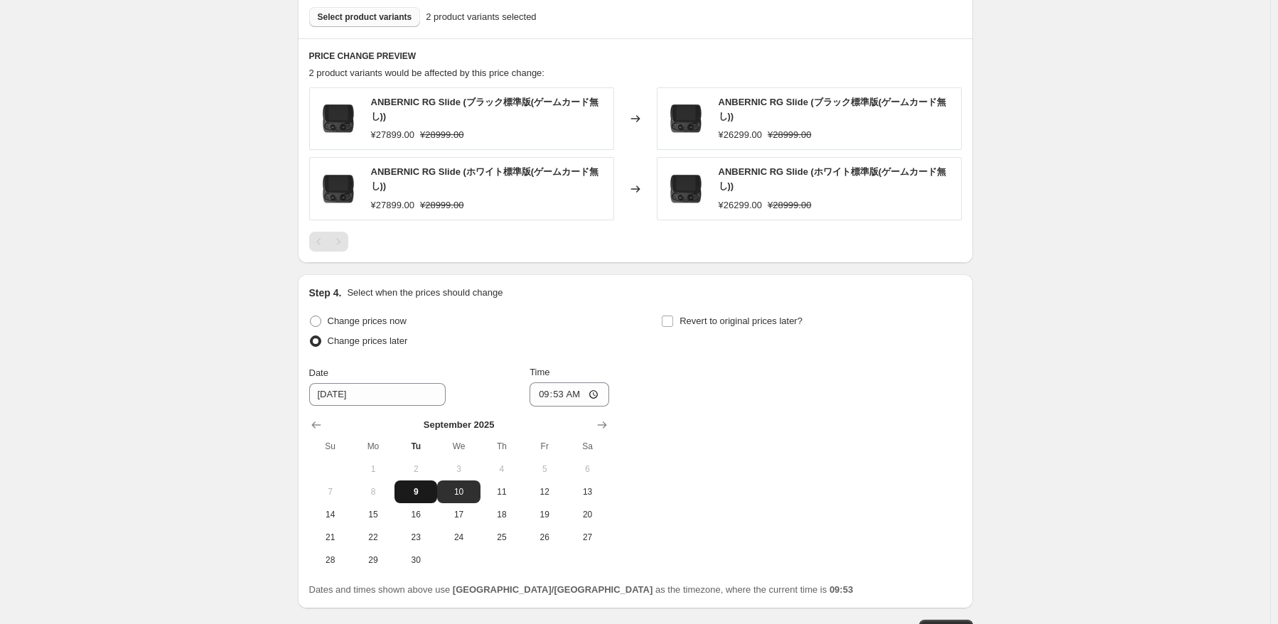
click at [429, 493] on span "9" at bounding box center [415, 491] width 31 height 11
type input "[DATE]"
click at [573, 392] on input "09:53" at bounding box center [570, 394] width 80 height 24
click at [569, 392] on input "09:53" at bounding box center [570, 394] width 80 height 24
type input "12:00"
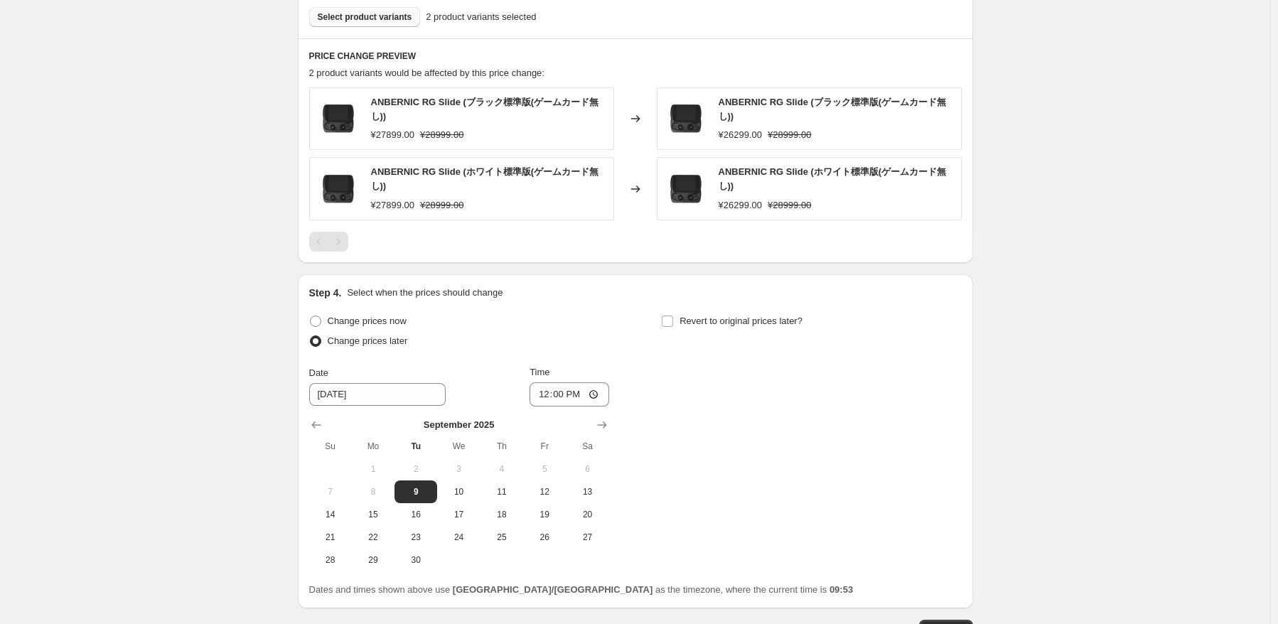
click at [879, 404] on div "Change prices now Change prices later Date [DATE] Time 12:00 [DATE] Su Mo Tu We…" at bounding box center [635, 441] width 652 height 260
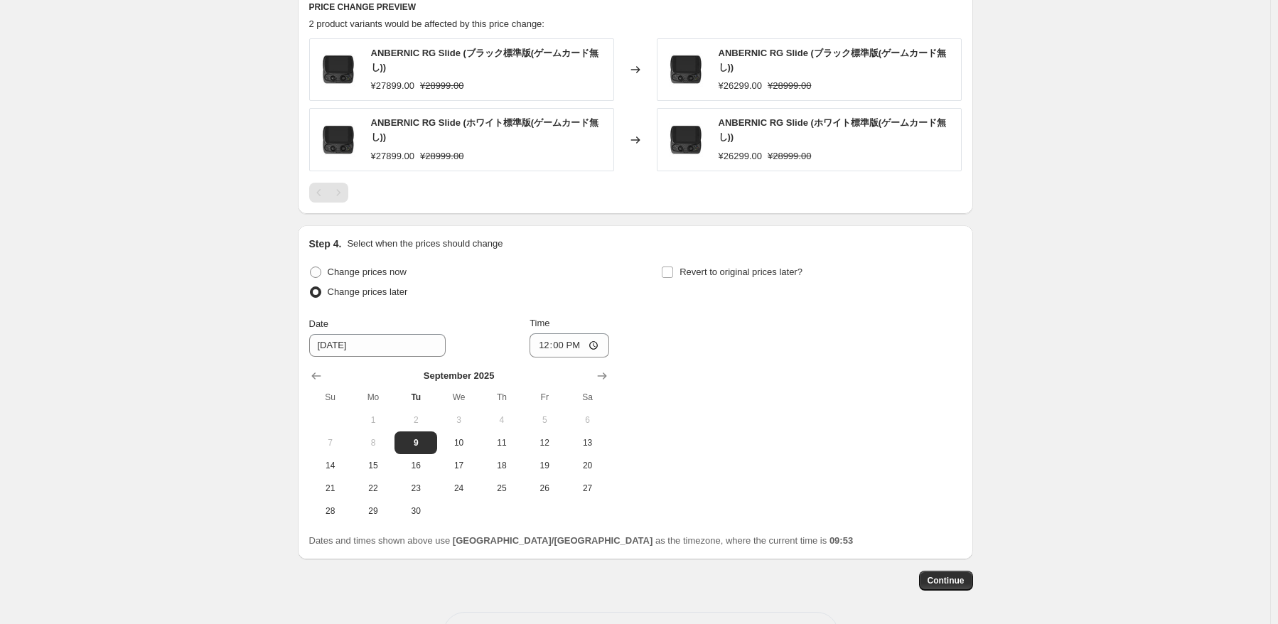
scroll to position [896, 0]
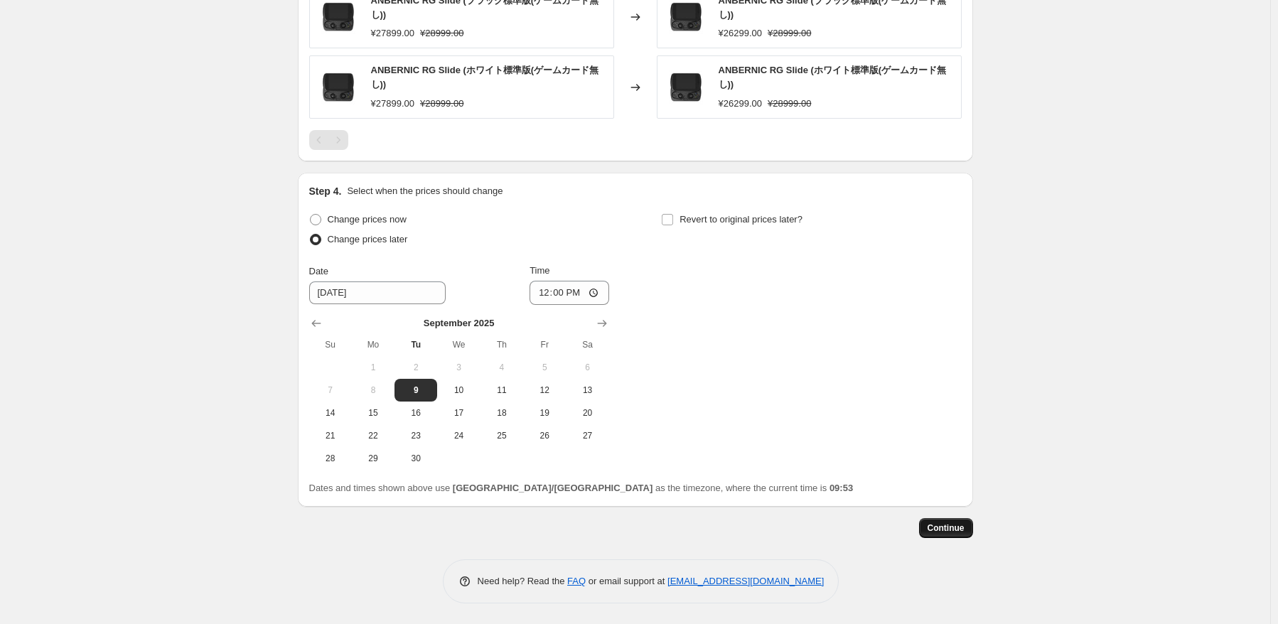
click at [939, 528] on span "Continue" at bounding box center [946, 527] width 37 height 11
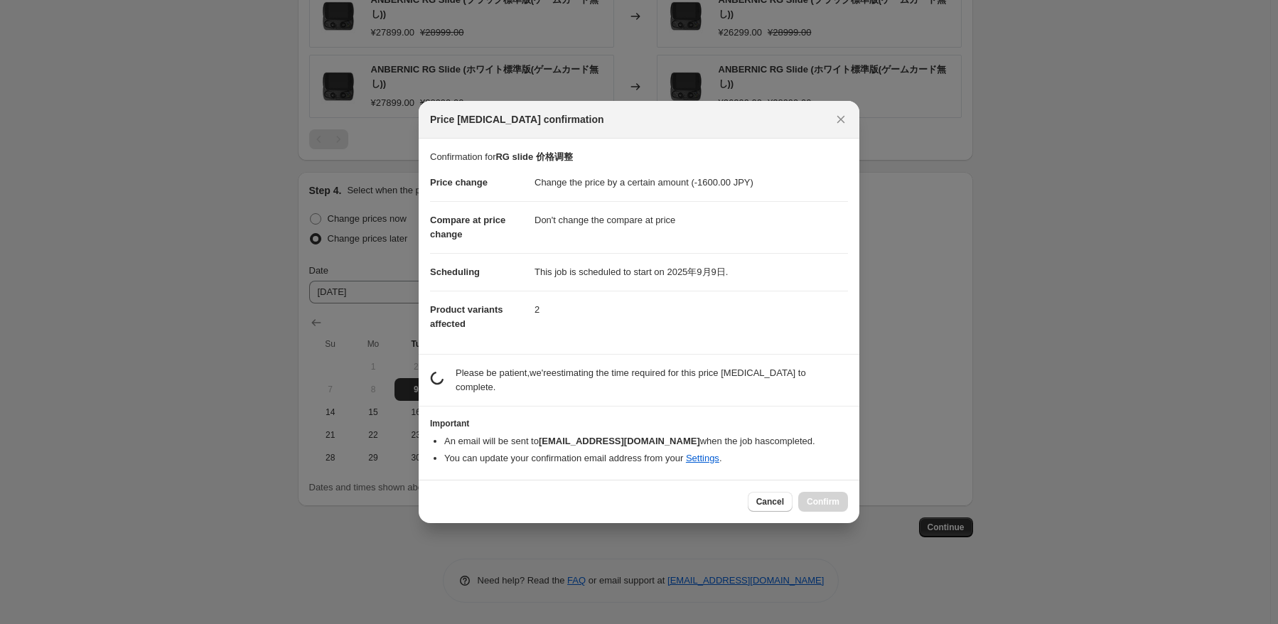
scroll to position [0, 0]
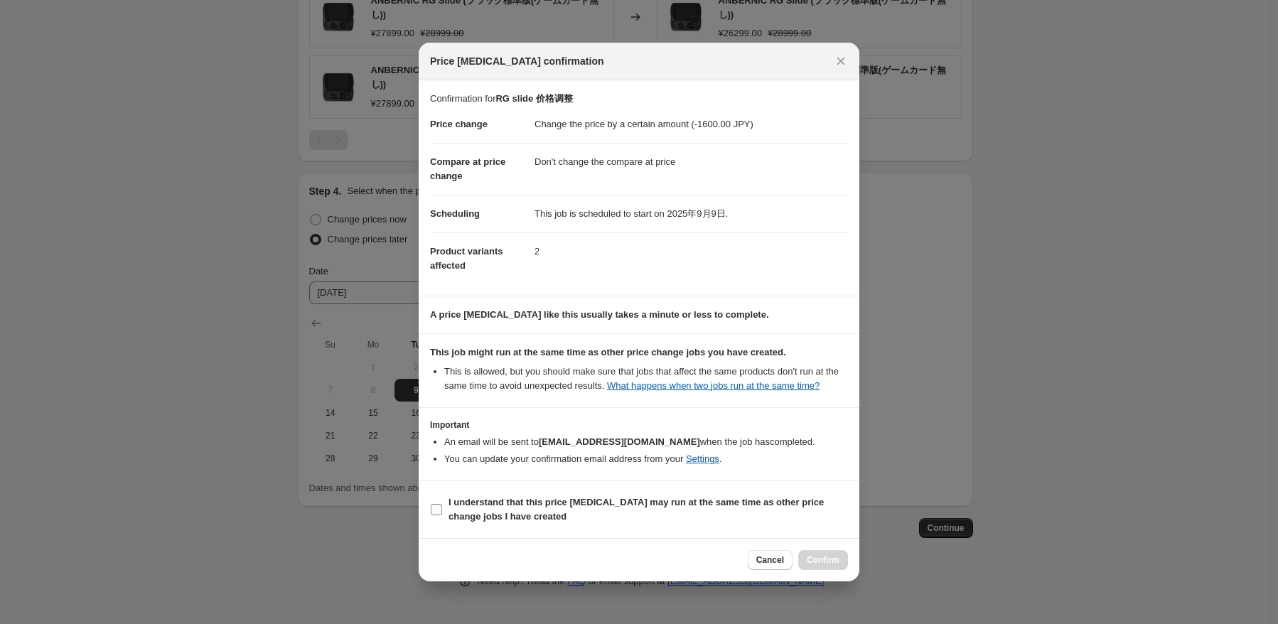
click at [485, 515] on b "I understand that this price [MEDICAL_DATA] may run at the same time as other p…" at bounding box center [635, 509] width 375 height 25
click at [442, 515] on input "I understand that this price [MEDICAL_DATA] may run at the same time as other p…" at bounding box center [436, 509] width 11 height 11
checkbox input "true"
click at [815, 557] on span "Confirm" at bounding box center [823, 559] width 33 height 11
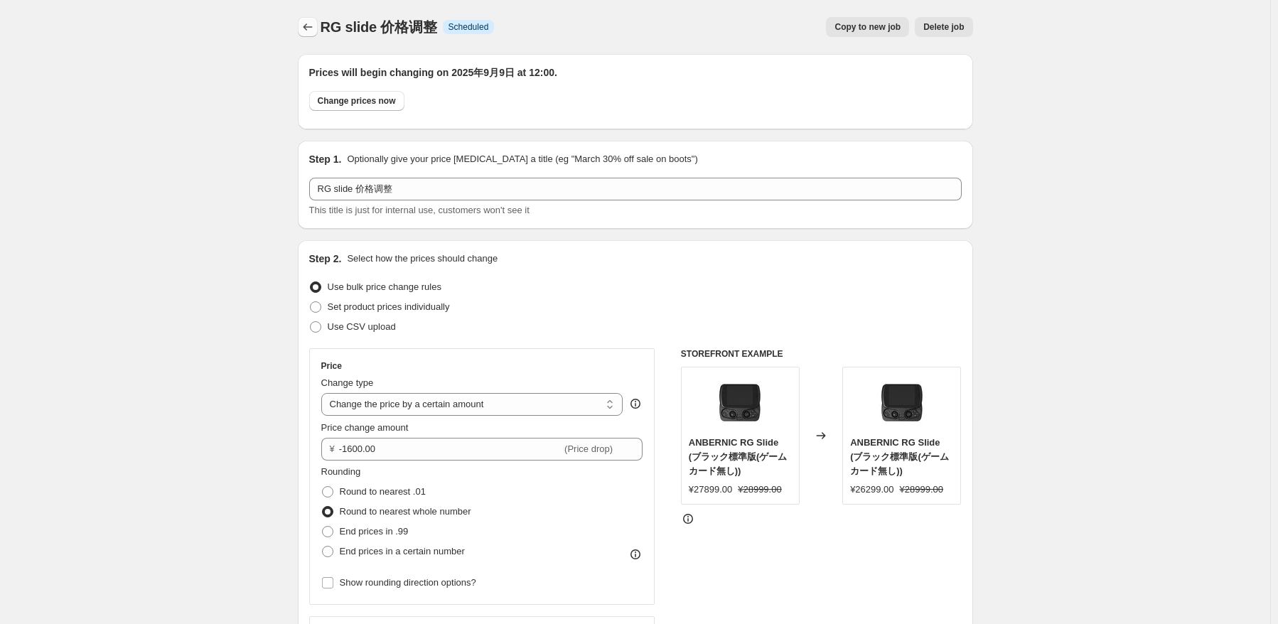
click at [312, 31] on icon "Price change jobs" at bounding box center [308, 27] width 14 height 14
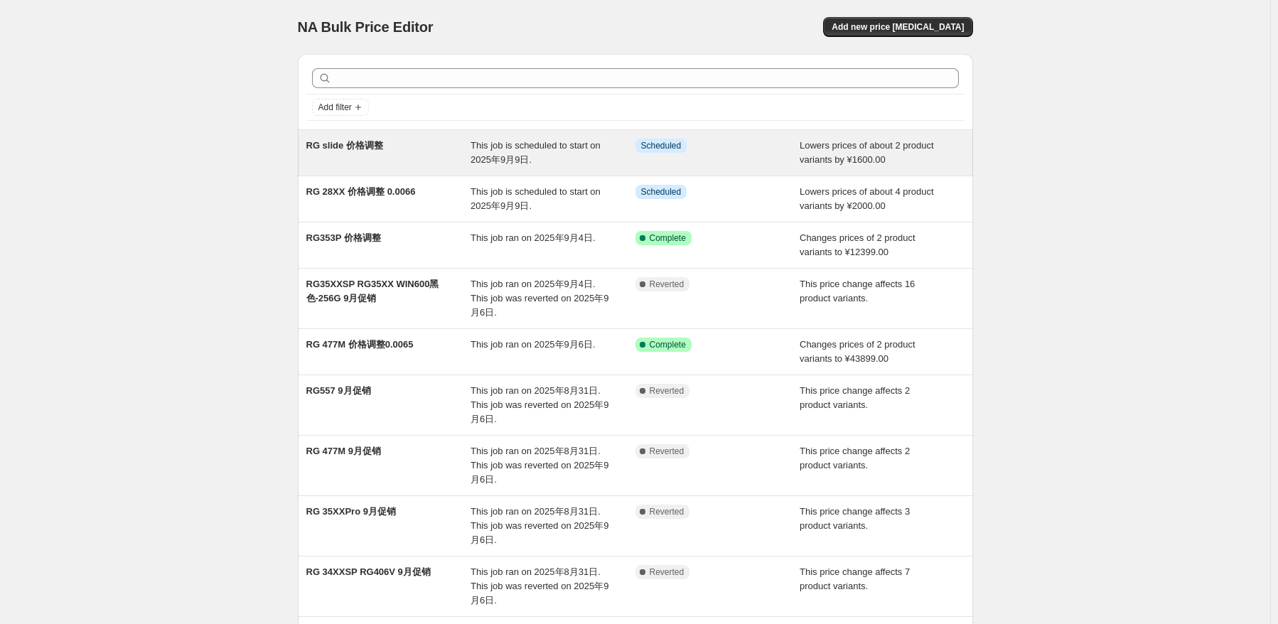
click at [418, 160] on div "RG slide 价格调整" at bounding box center [388, 153] width 165 height 28
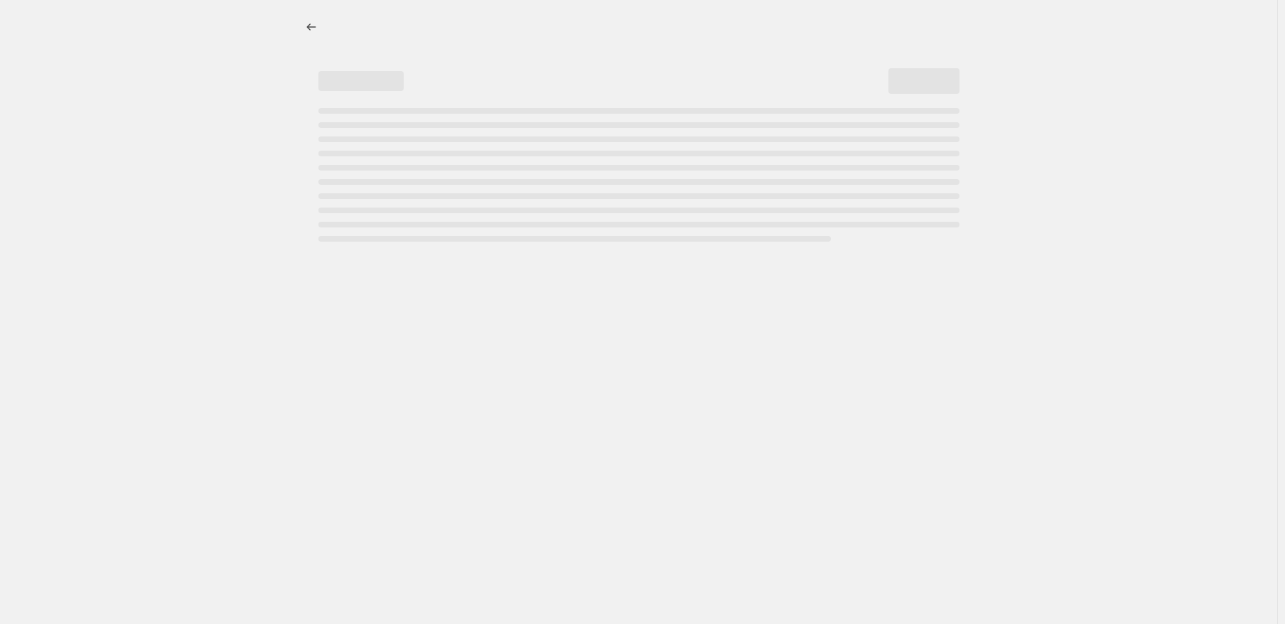
select select "by"
select select "no_change"
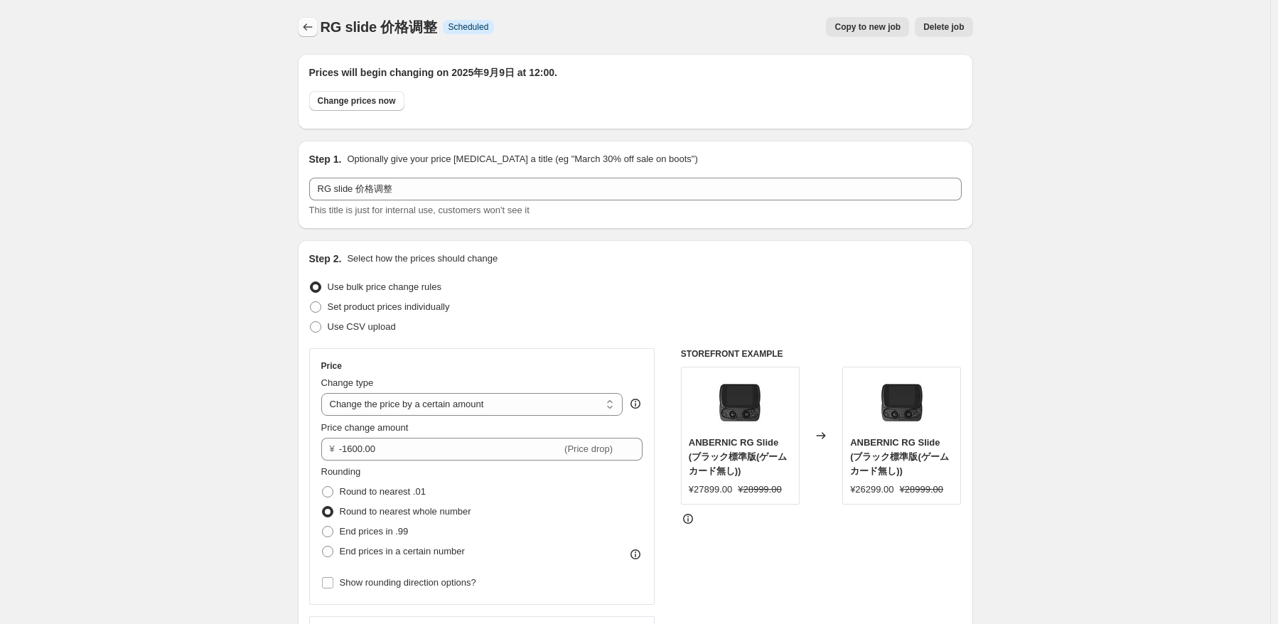
click at [313, 28] on icon "Price change jobs" at bounding box center [308, 27] width 14 height 14
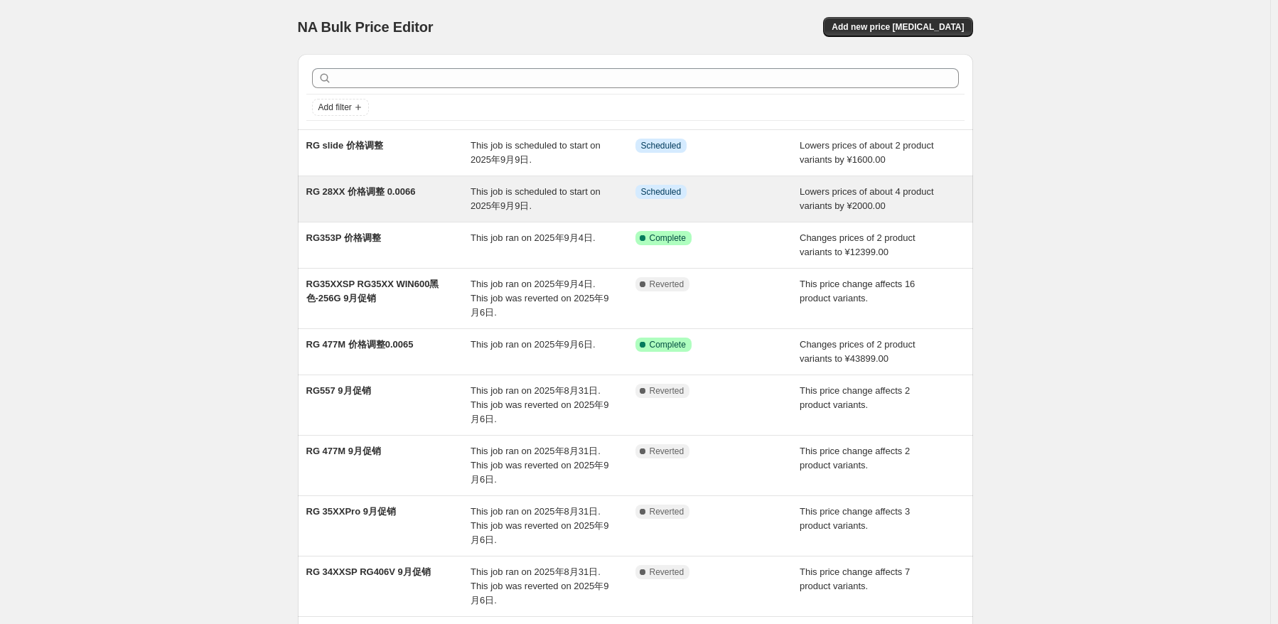
click at [504, 215] on div "RG 28XX 价格调整 0.0066 This job is scheduled to start on [DATE]. Info Scheduled Lo…" at bounding box center [635, 198] width 675 height 45
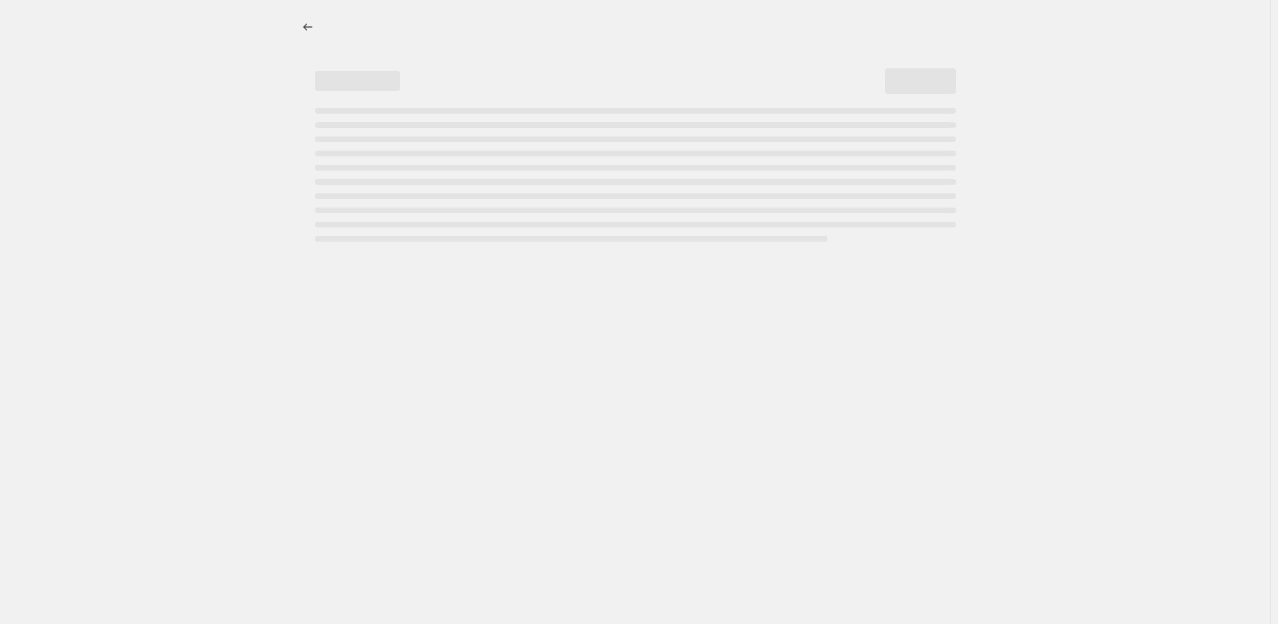
select select "by"
select select "no_change"
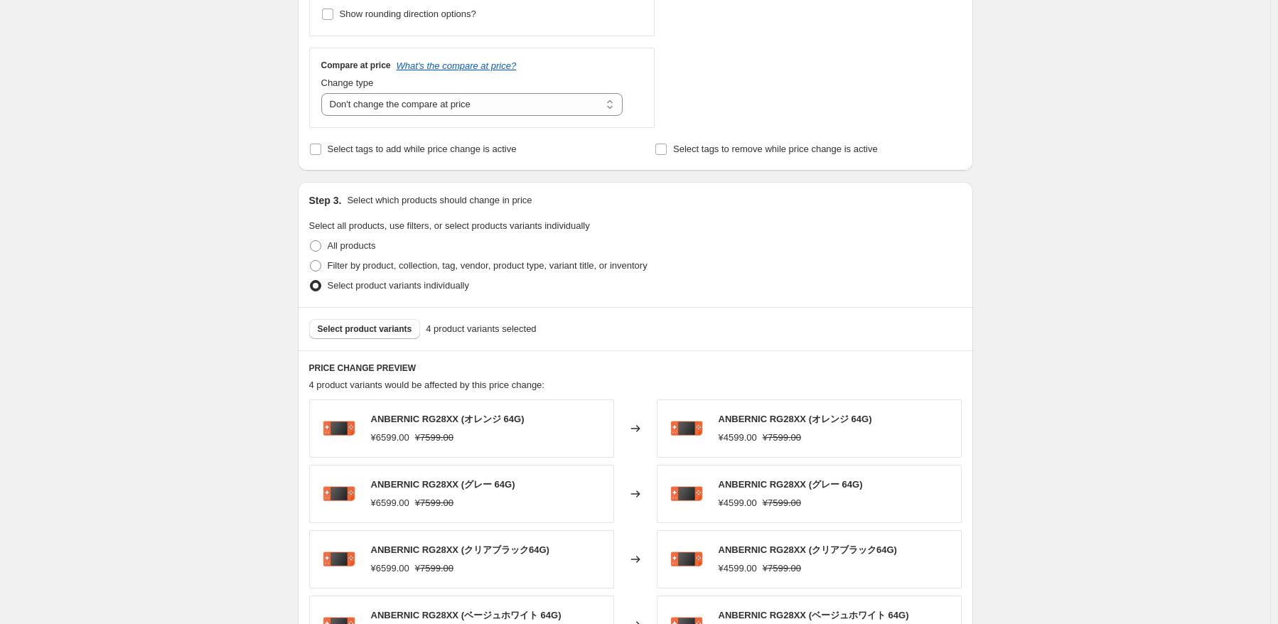
scroll to position [853, 0]
